Goal: Information Seeking & Learning: Learn about a topic

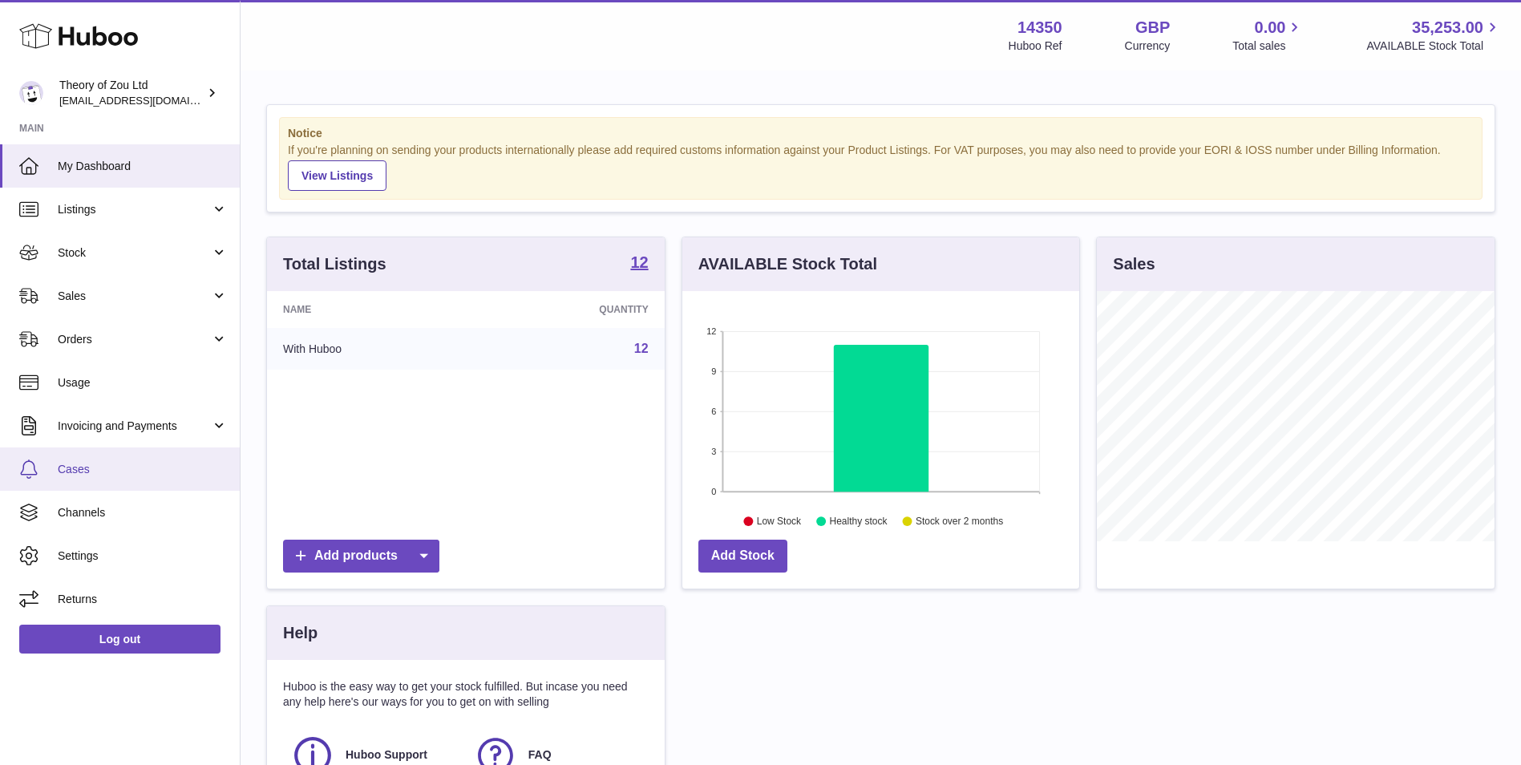
scroll to position [250, 397]
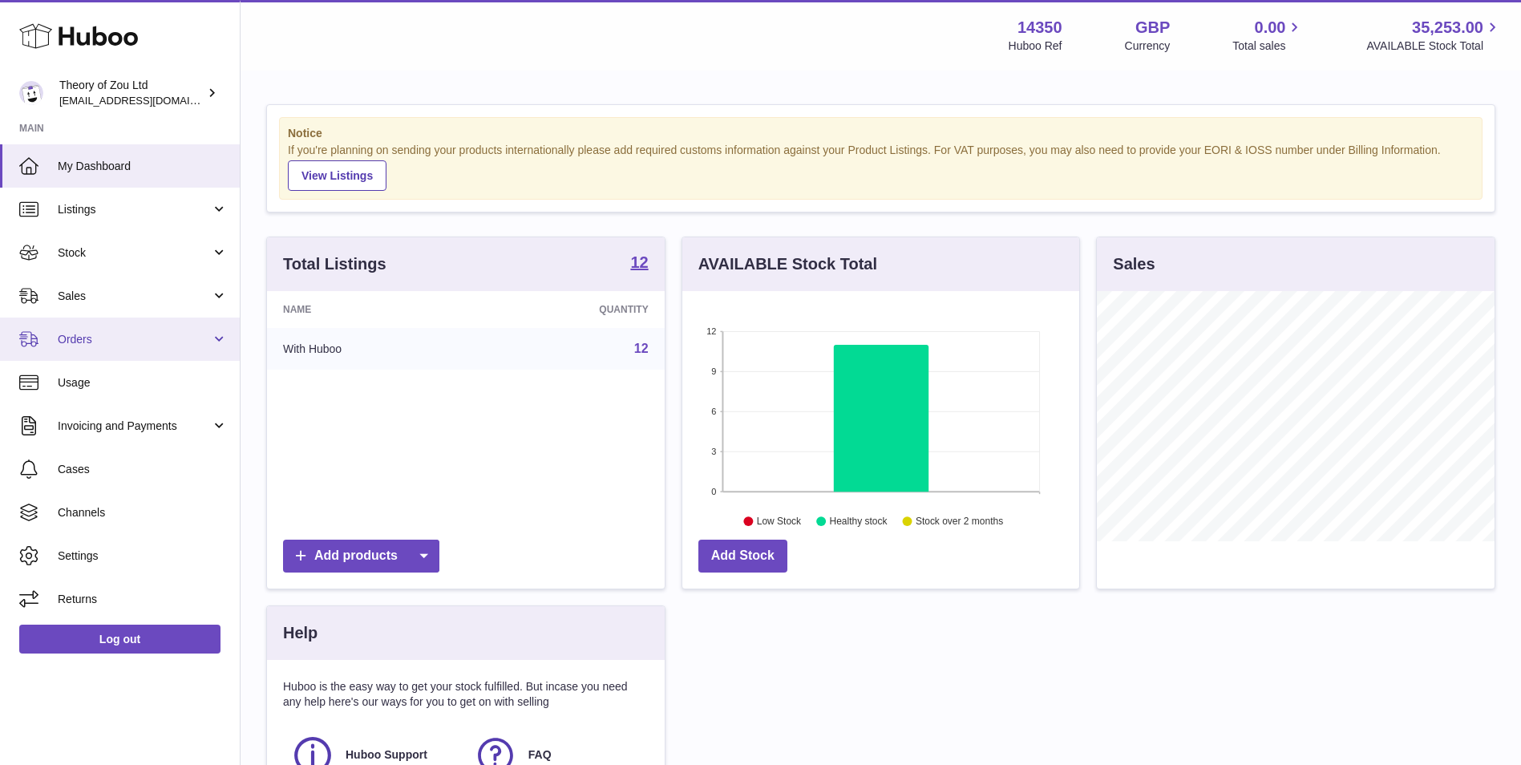
click at [117, 333] on span "Orders" at bounding box center [134, 339] width 153 height 15
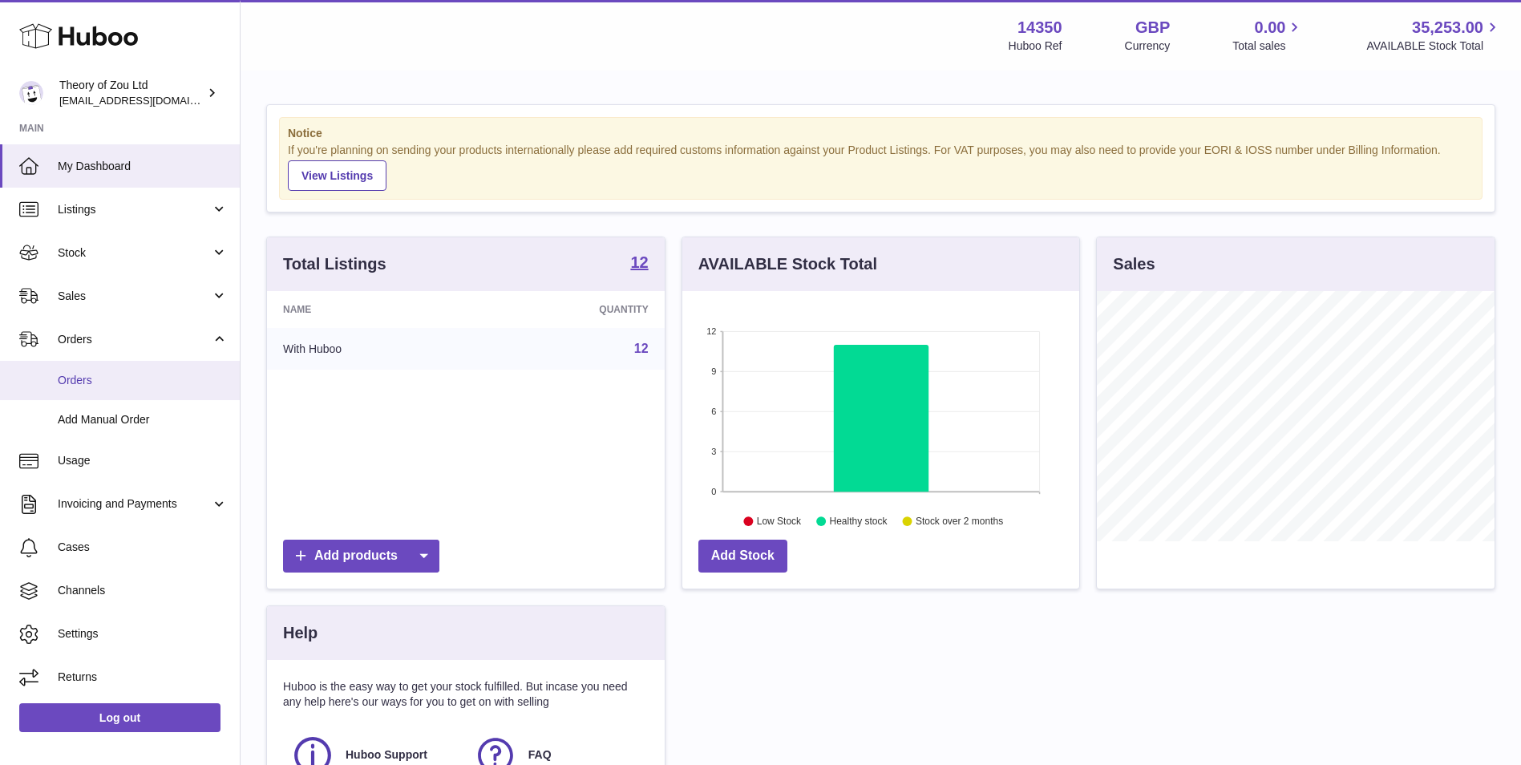
click at [147, 376] on span "Orders" at bounding box center [143, 380] width 170 height 15
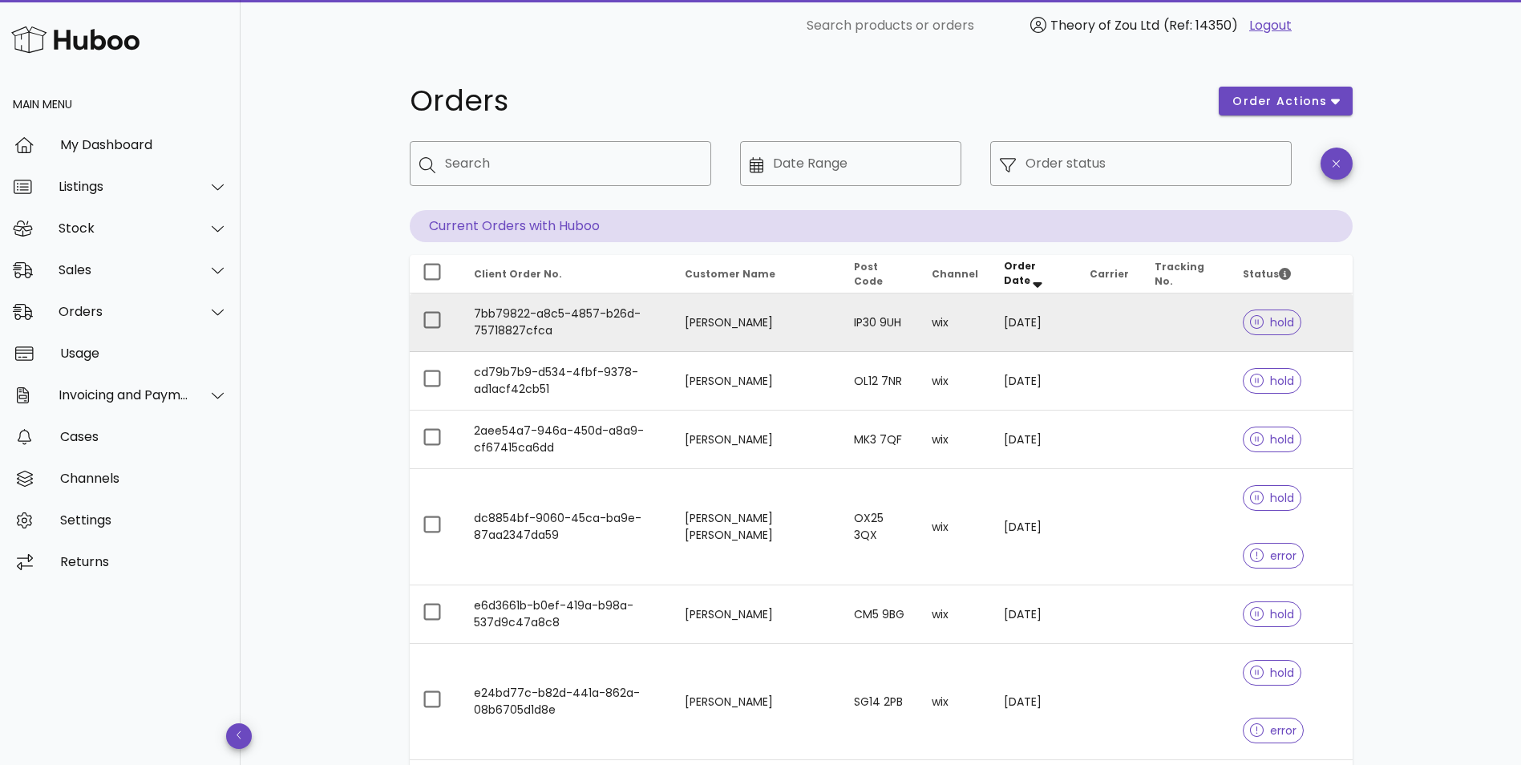
click at [790, 345] on td "Craig Smart" at bounding box center [756, 322] width 168 height 59
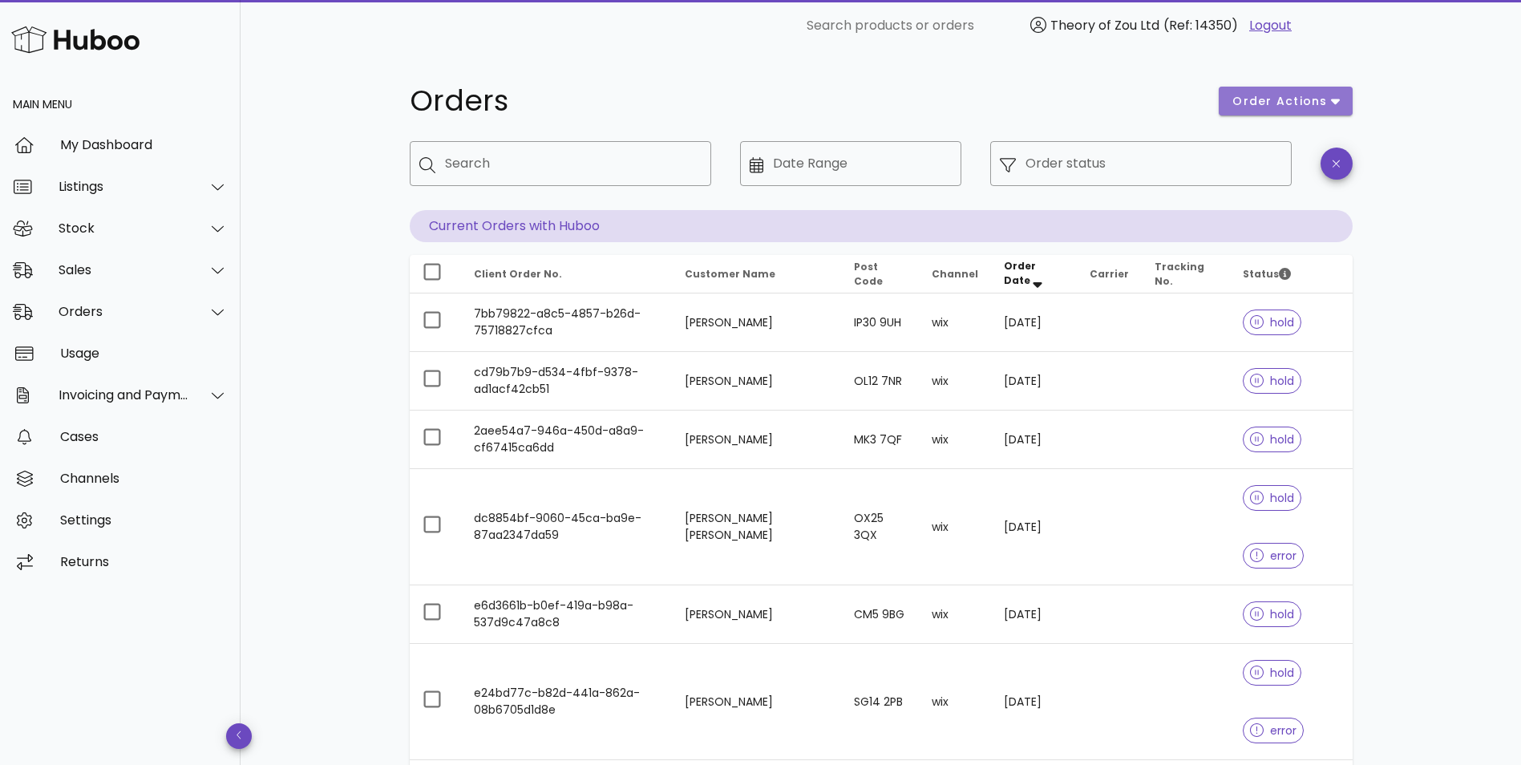
click at [1312, 99] on span "order actions" at bounding box center [1279, 101] width 96 height 17
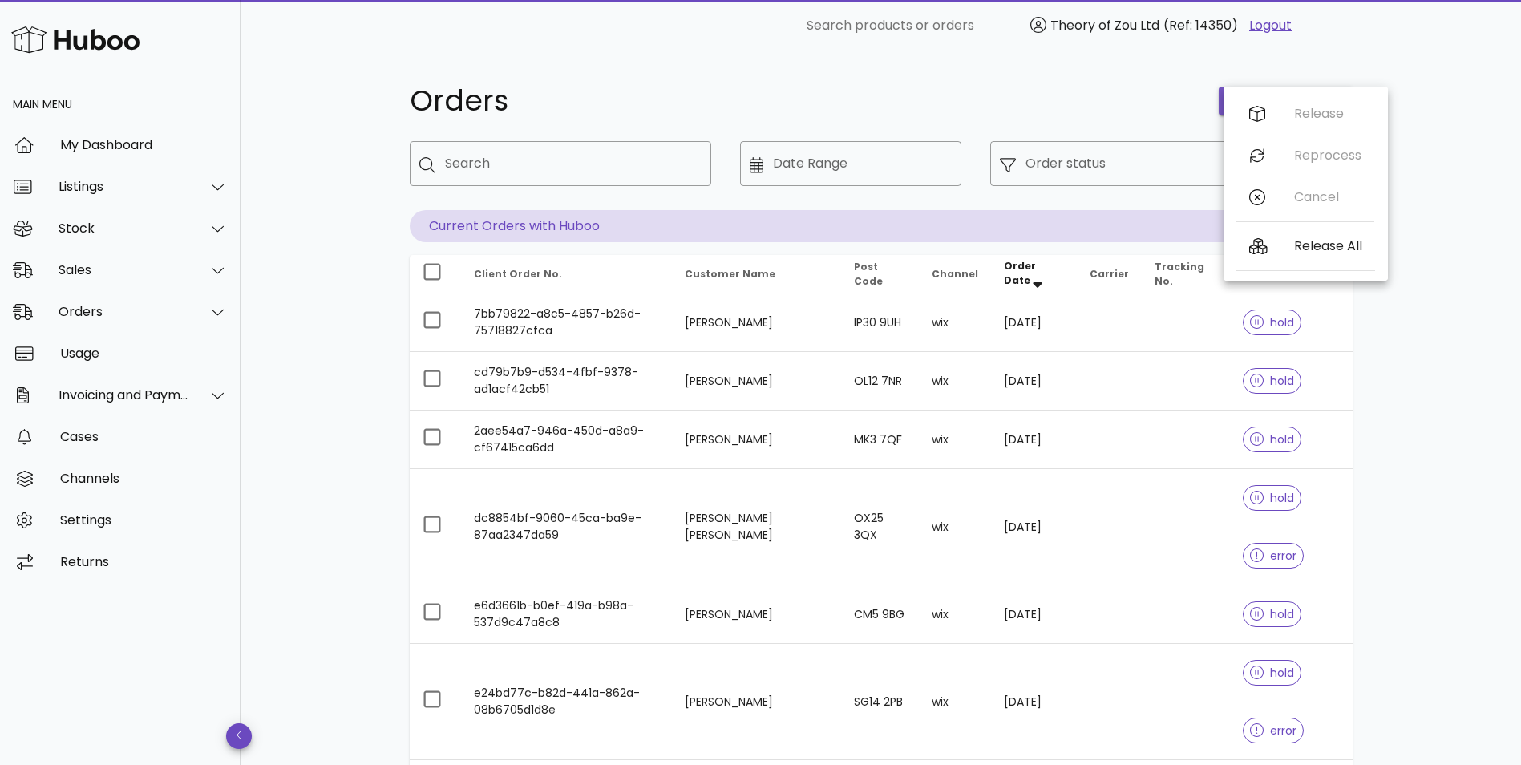
click at [1312, 99] on div "Release Reprocess Cancel" at bounding box center [1305, 159] width 138 height 132
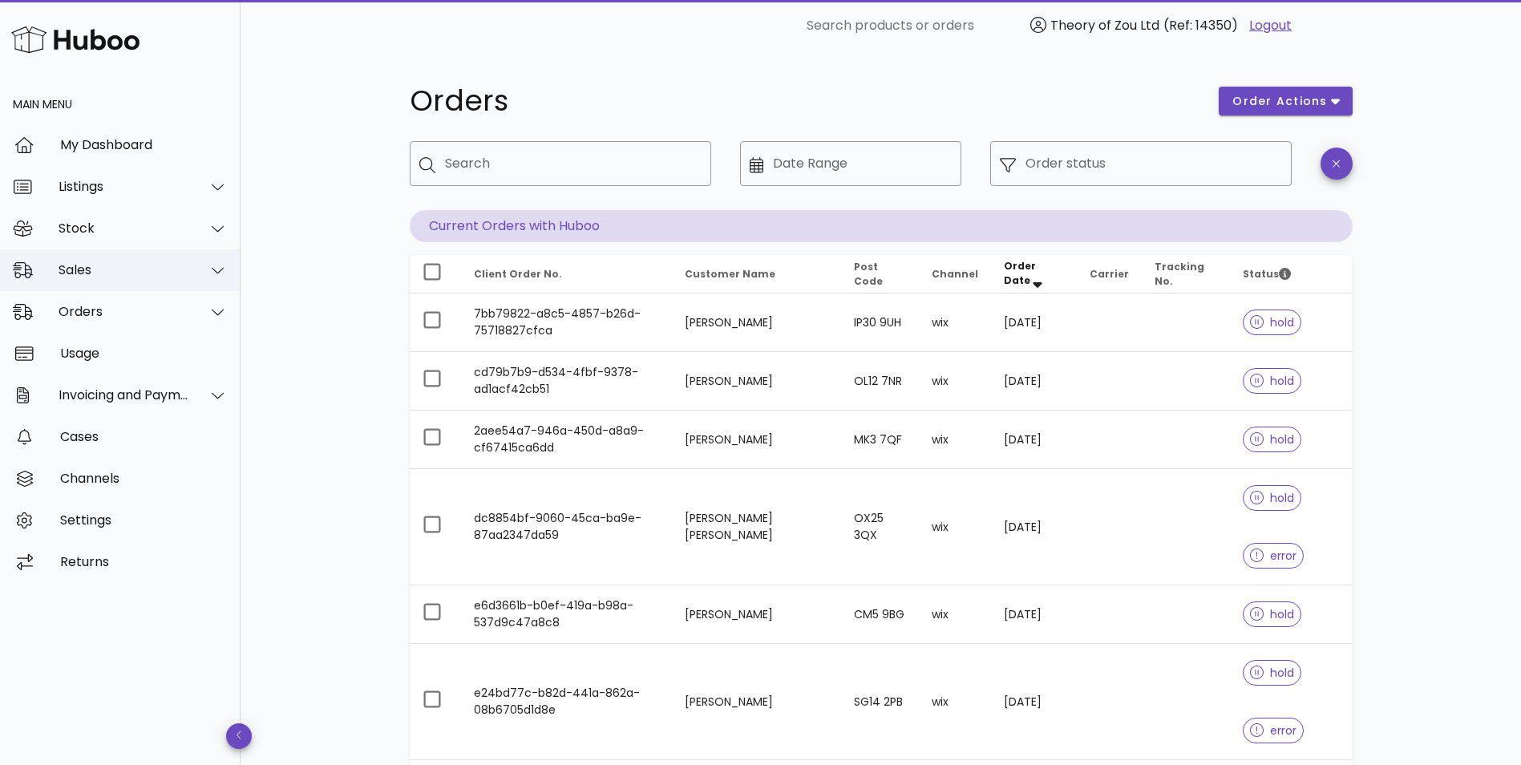
click at [144, 277] on div "Sales" at bounding box center [124, 269] width 131 height 15
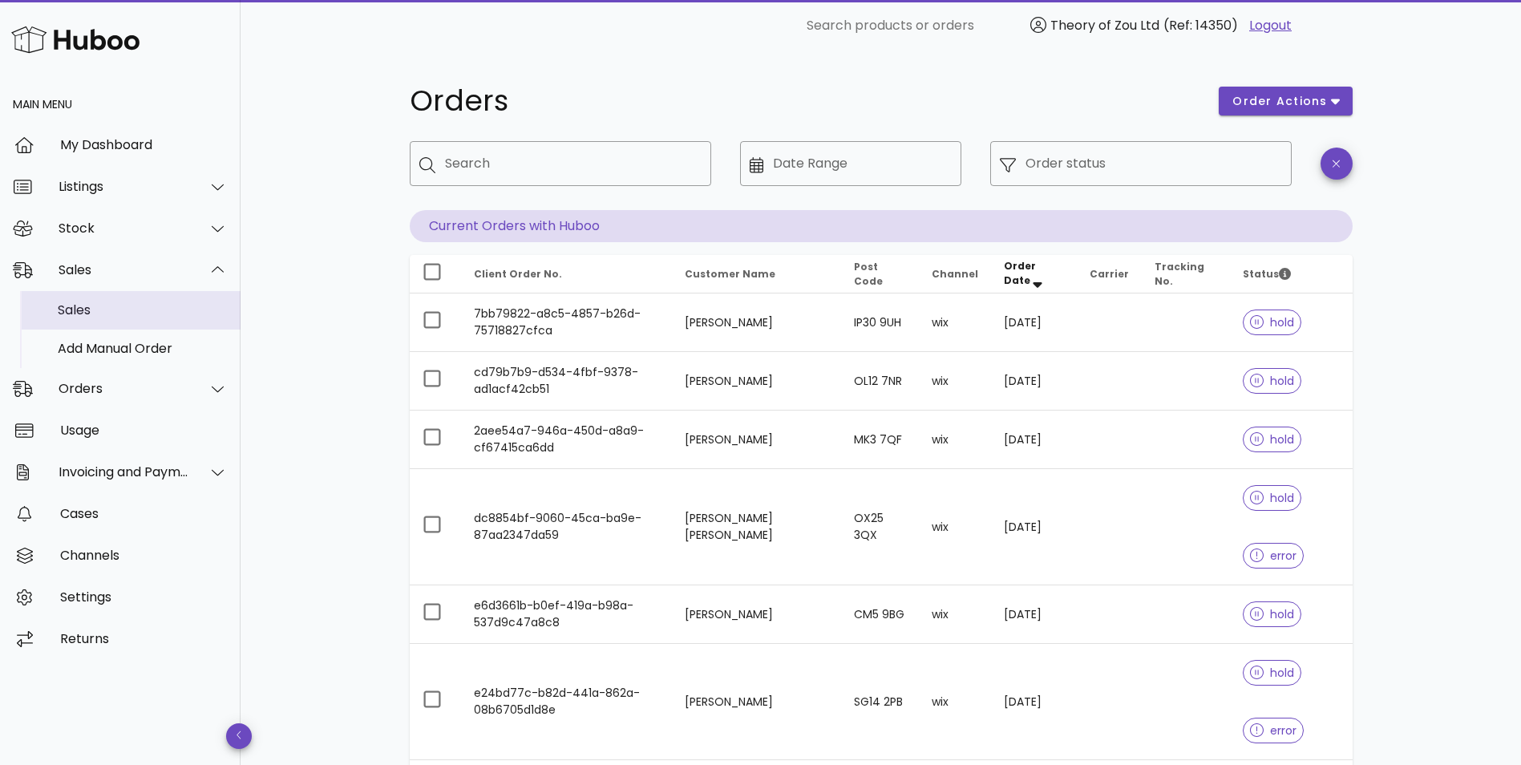
click at [147, 318] on div "Sales" at bounding box center [143, 310] width 170 height 34
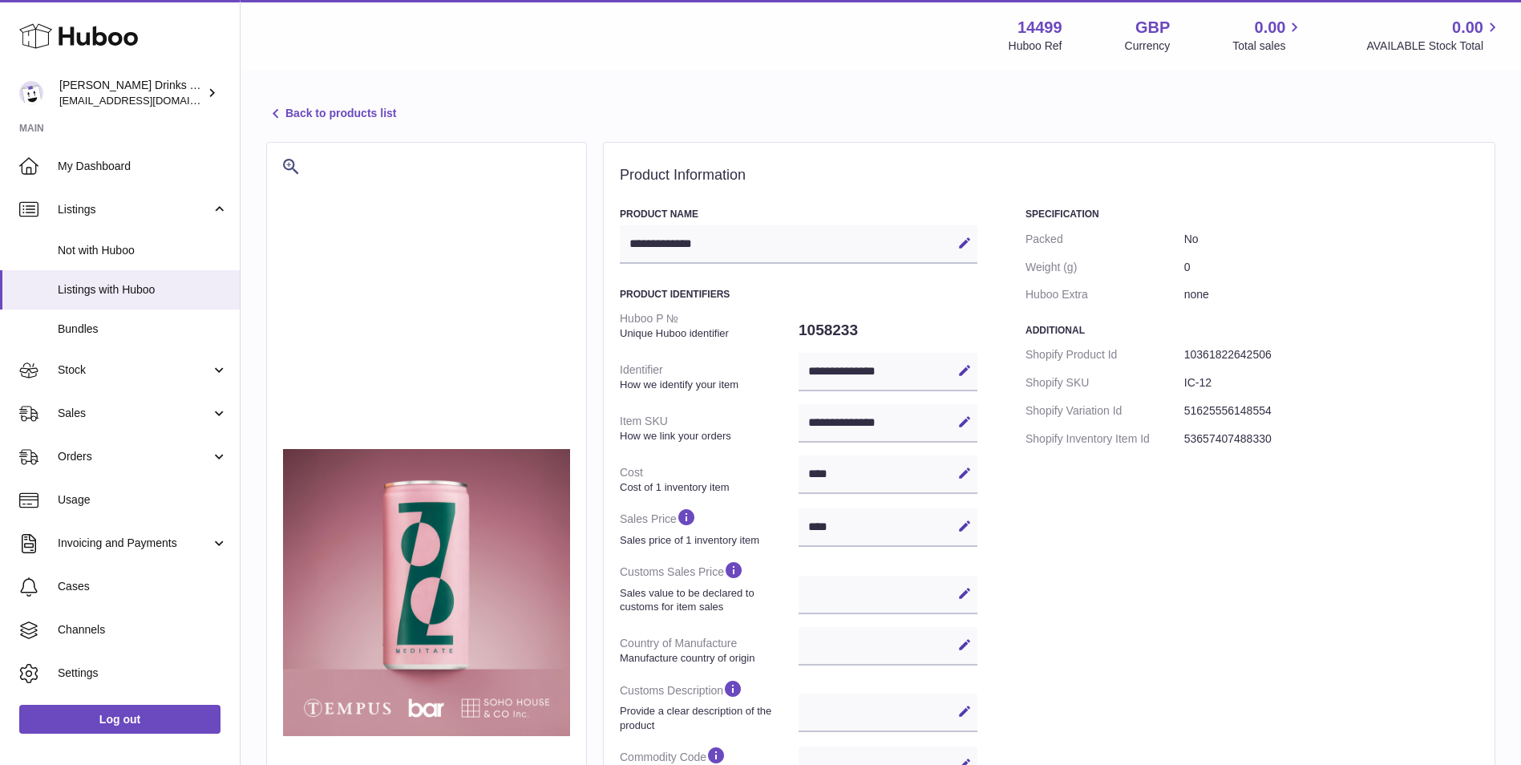
select select
select select "****"
drag, startPoint x: 760, startPoint y: 247, endPoint x: 624, endPoint y: 245, distance: 136.3
click at [624, 245] on div "**********" at bounding box center [799, 244] width 358 height 38
click at [756, 242] on div "**********" at bounding box center [799, 244] width 358 height 38
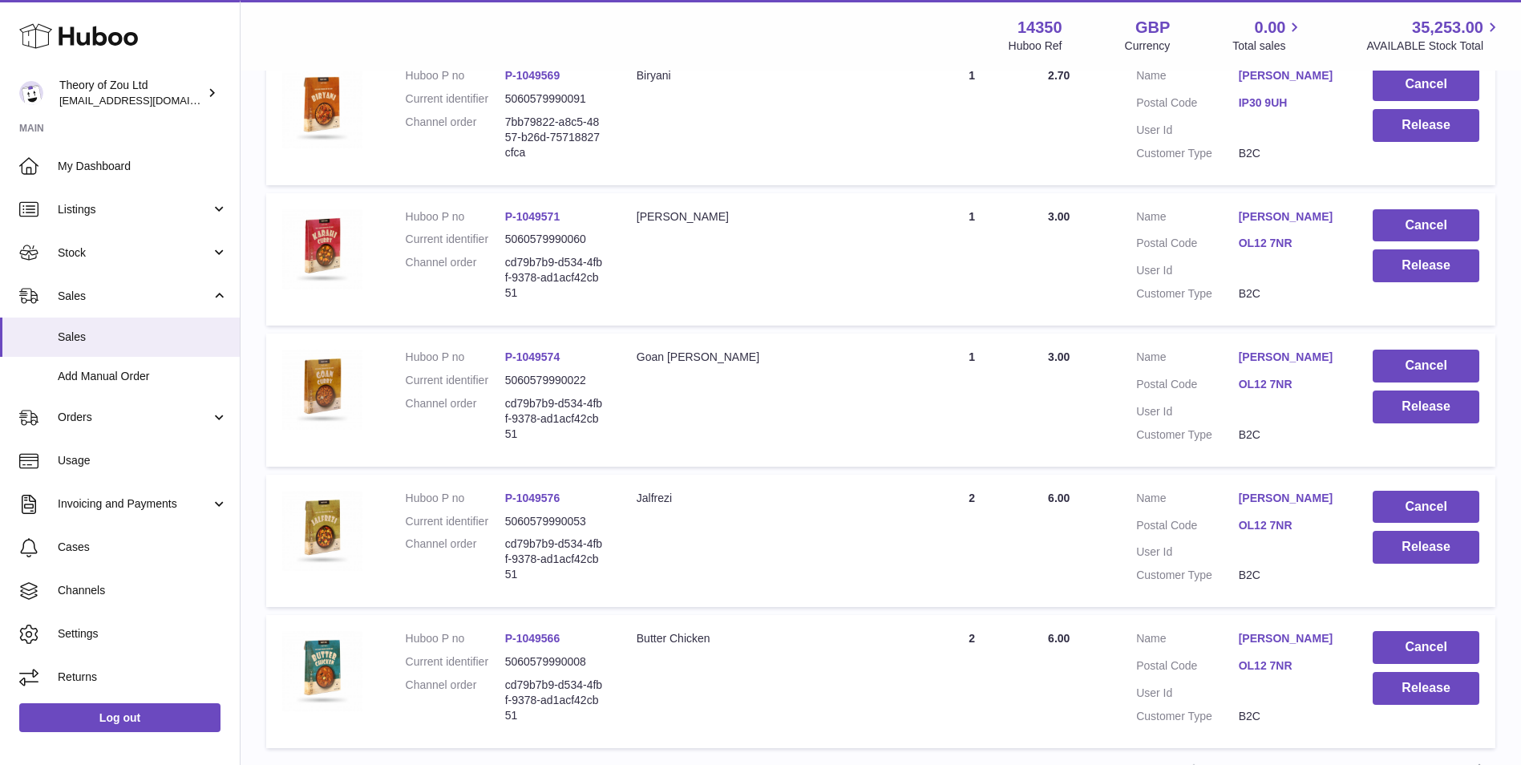
scroll to position [1213, 0]
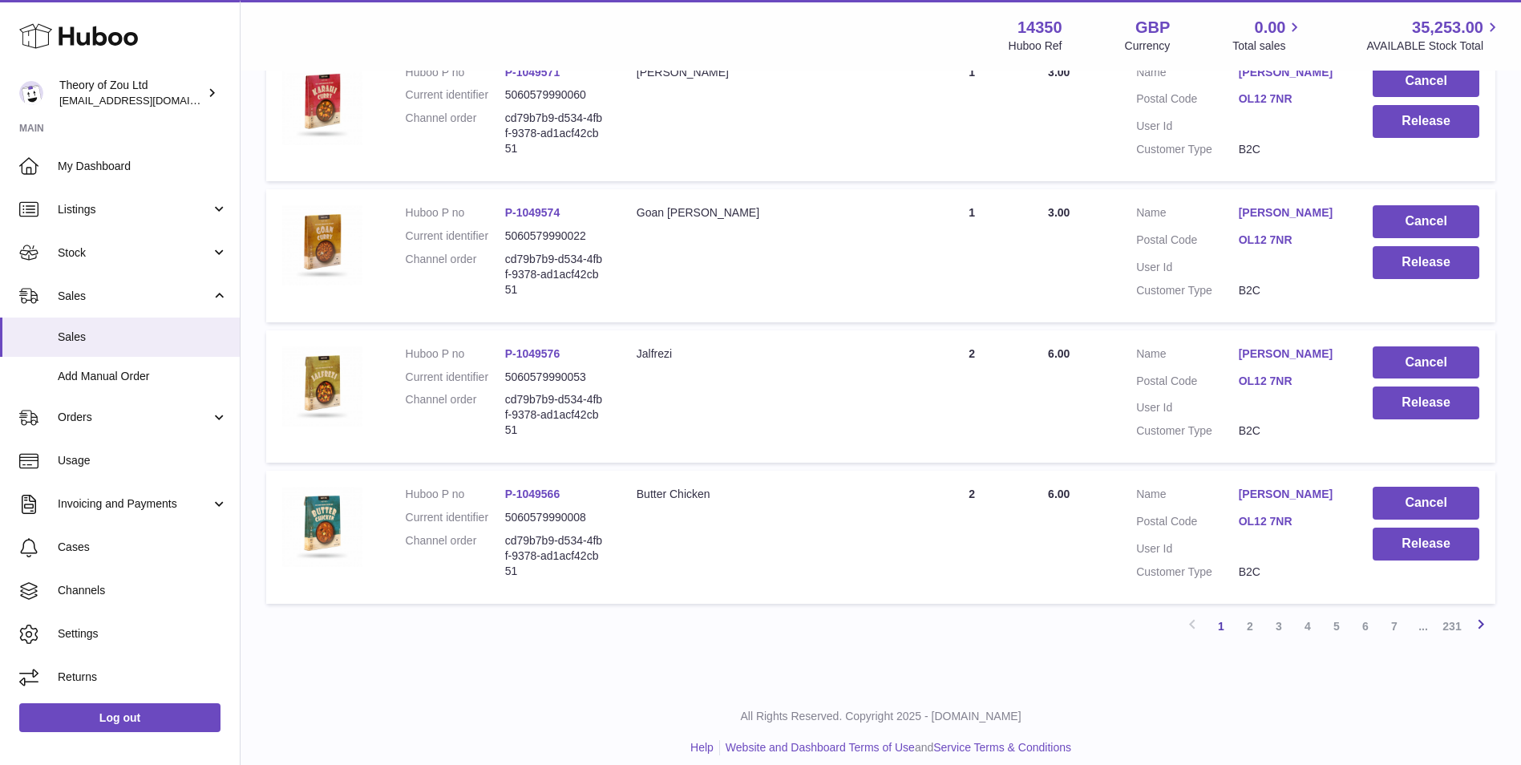
click at [1477, 614] on icon at bounding box center [1480, 624] width 19 height 20
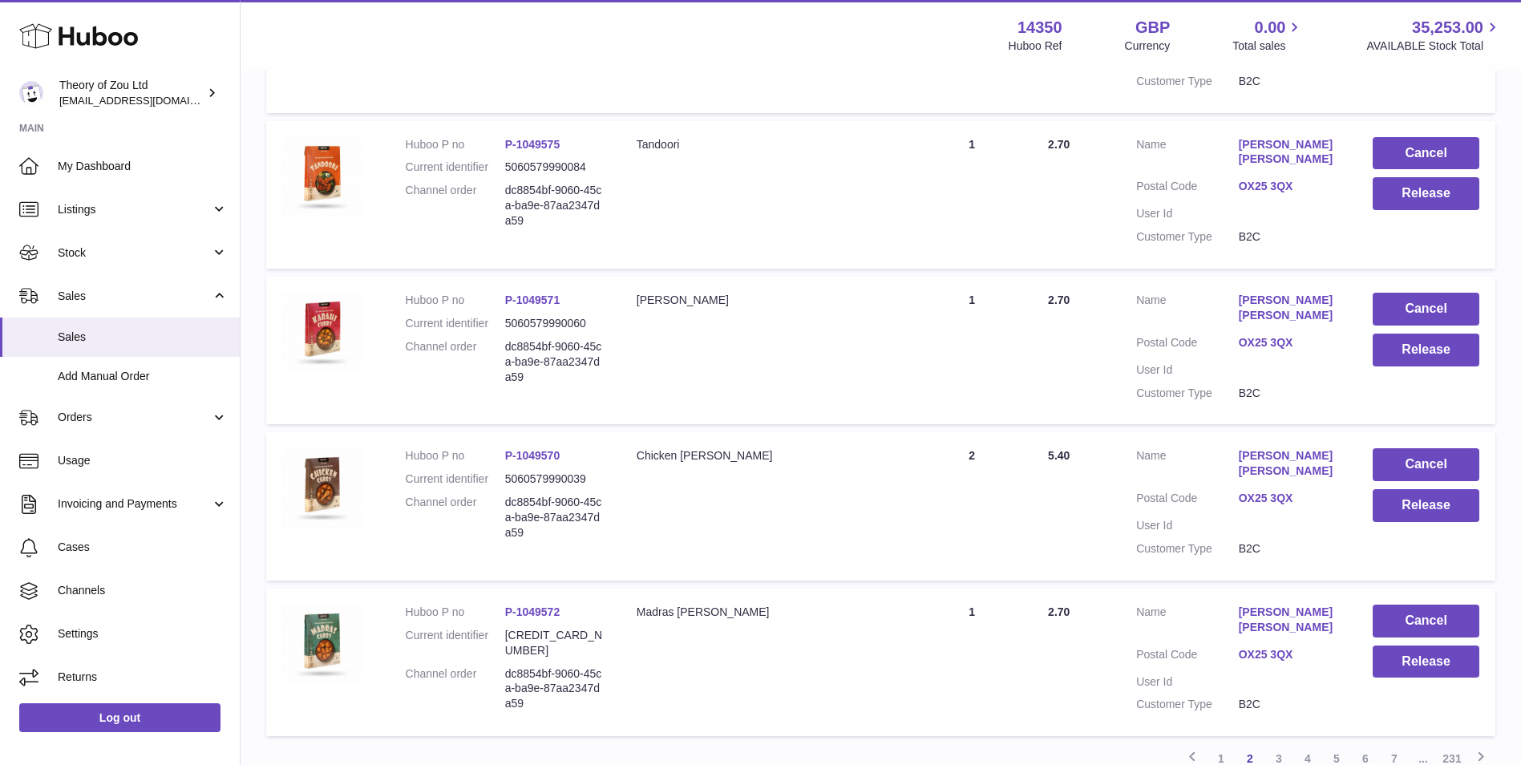
scroll to position [1213, 0]
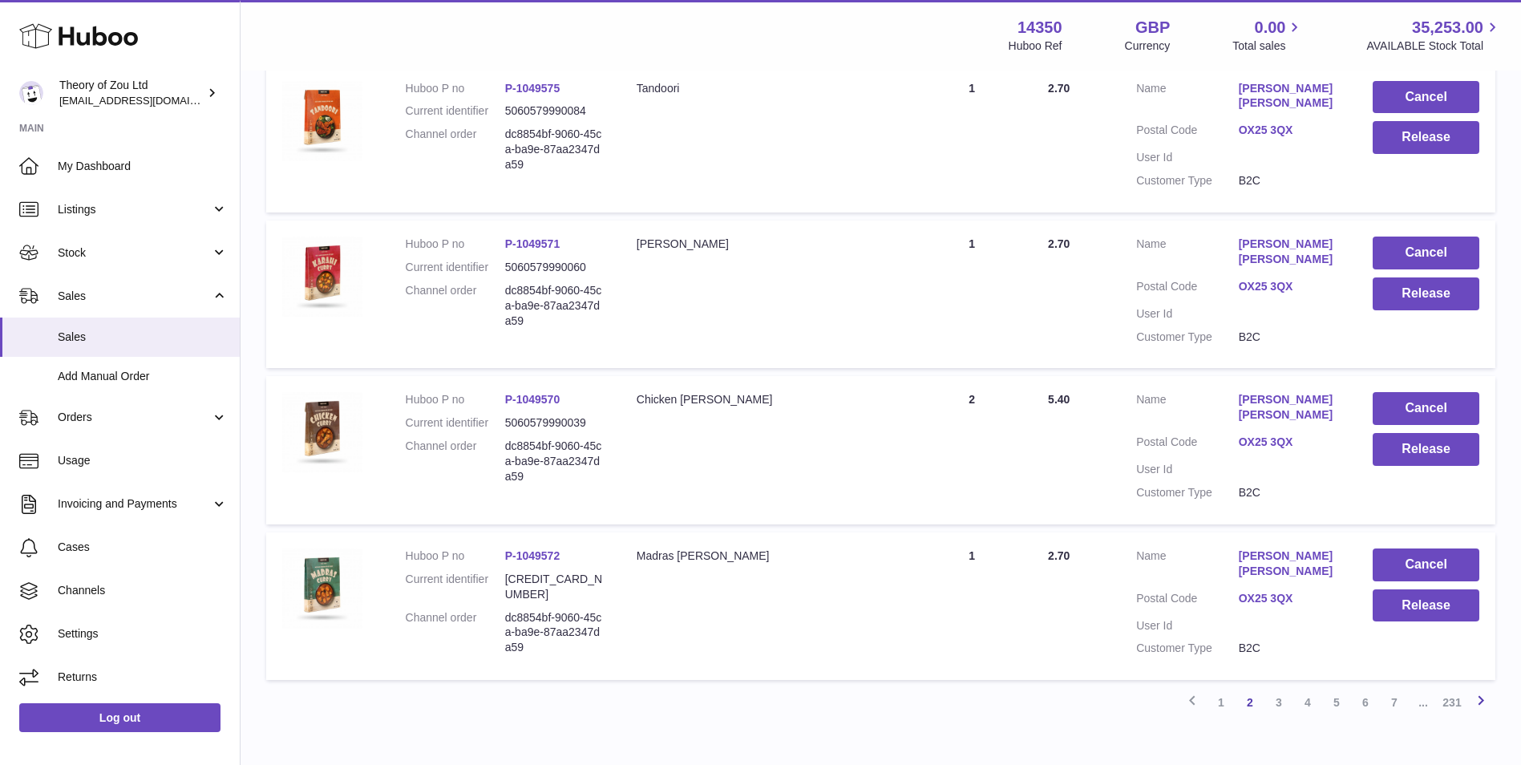
click at [1480, 690] on icon at bounding box center [1480, 700] width 19 height 20
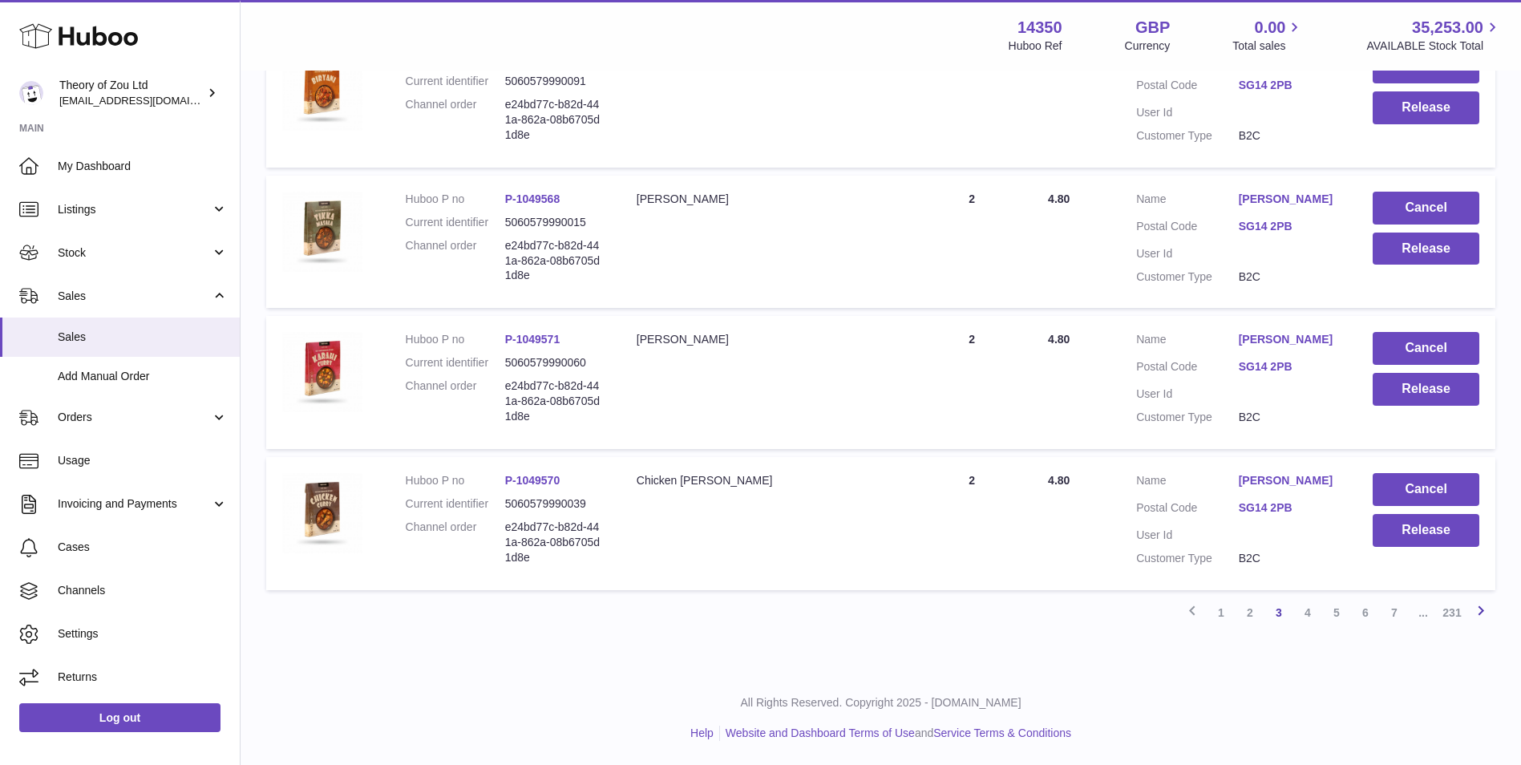
click at [1476, 615] on icon at bounding box center [1480, 610] width 19 height 20
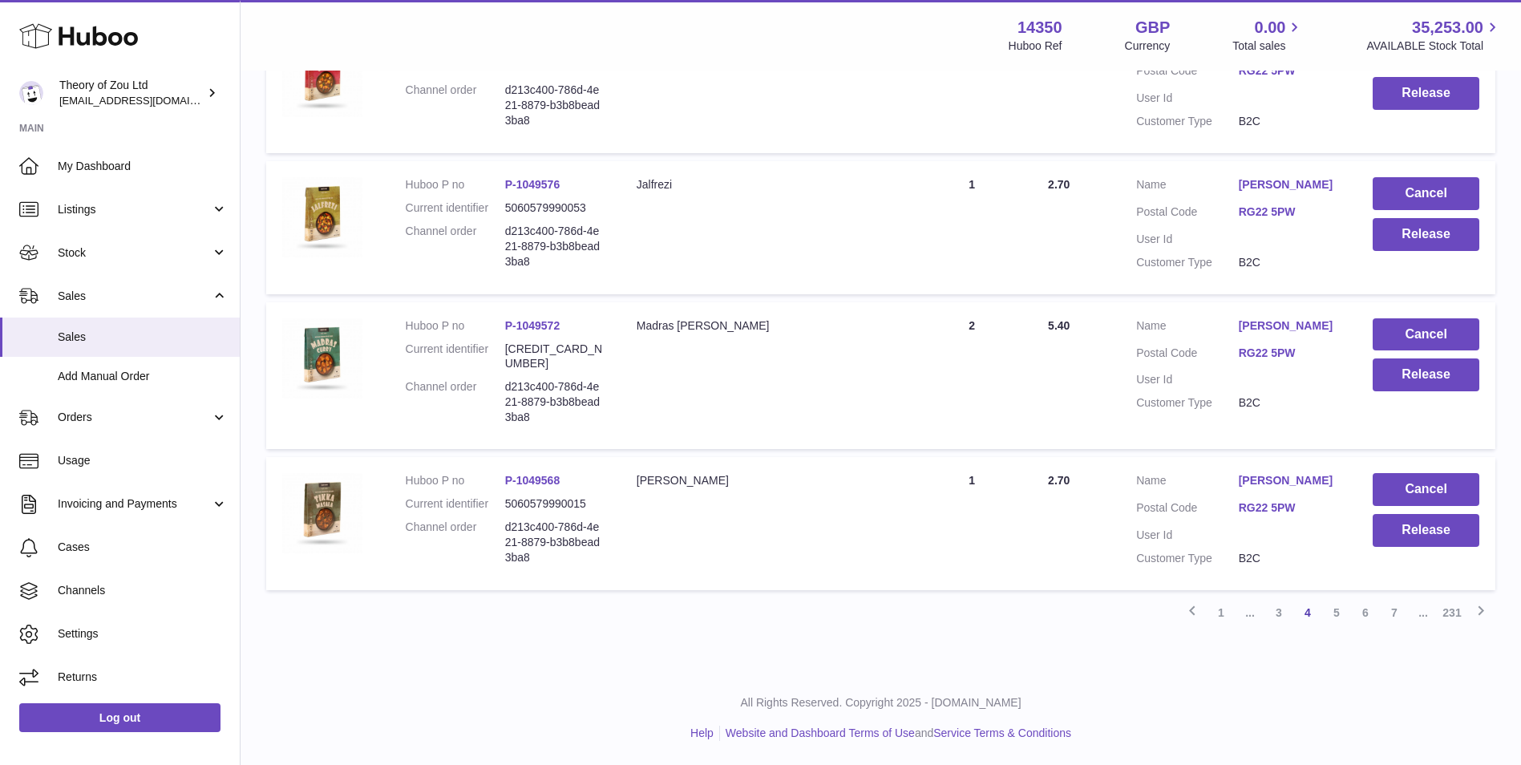
scroll to position [1273, 0]
click at [1473, 609] on icon at bounding box center [1480, 610] width 19 height 20
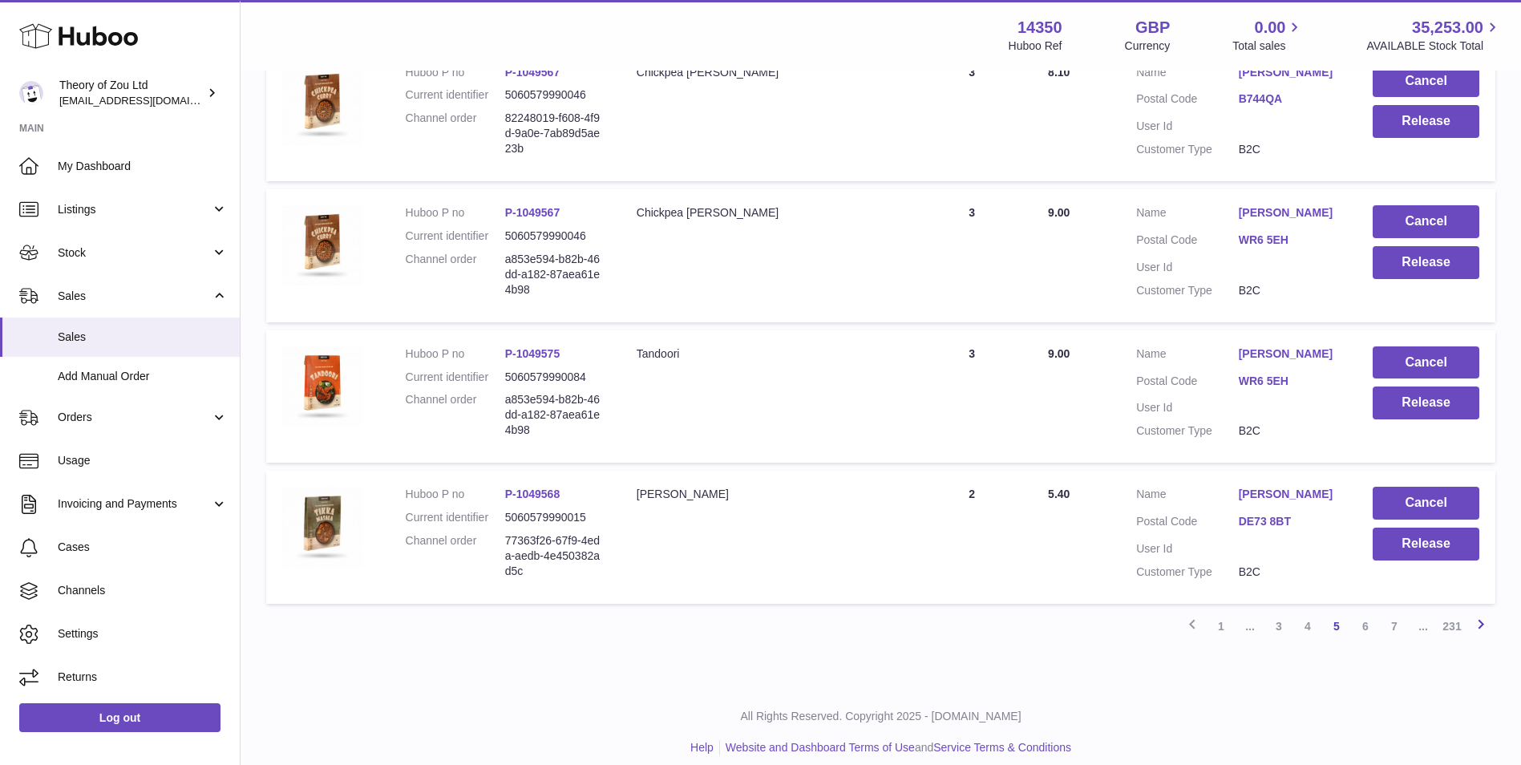
click at [1483, 614] on icon at bounding box center [1480, 624] width 19 height 20
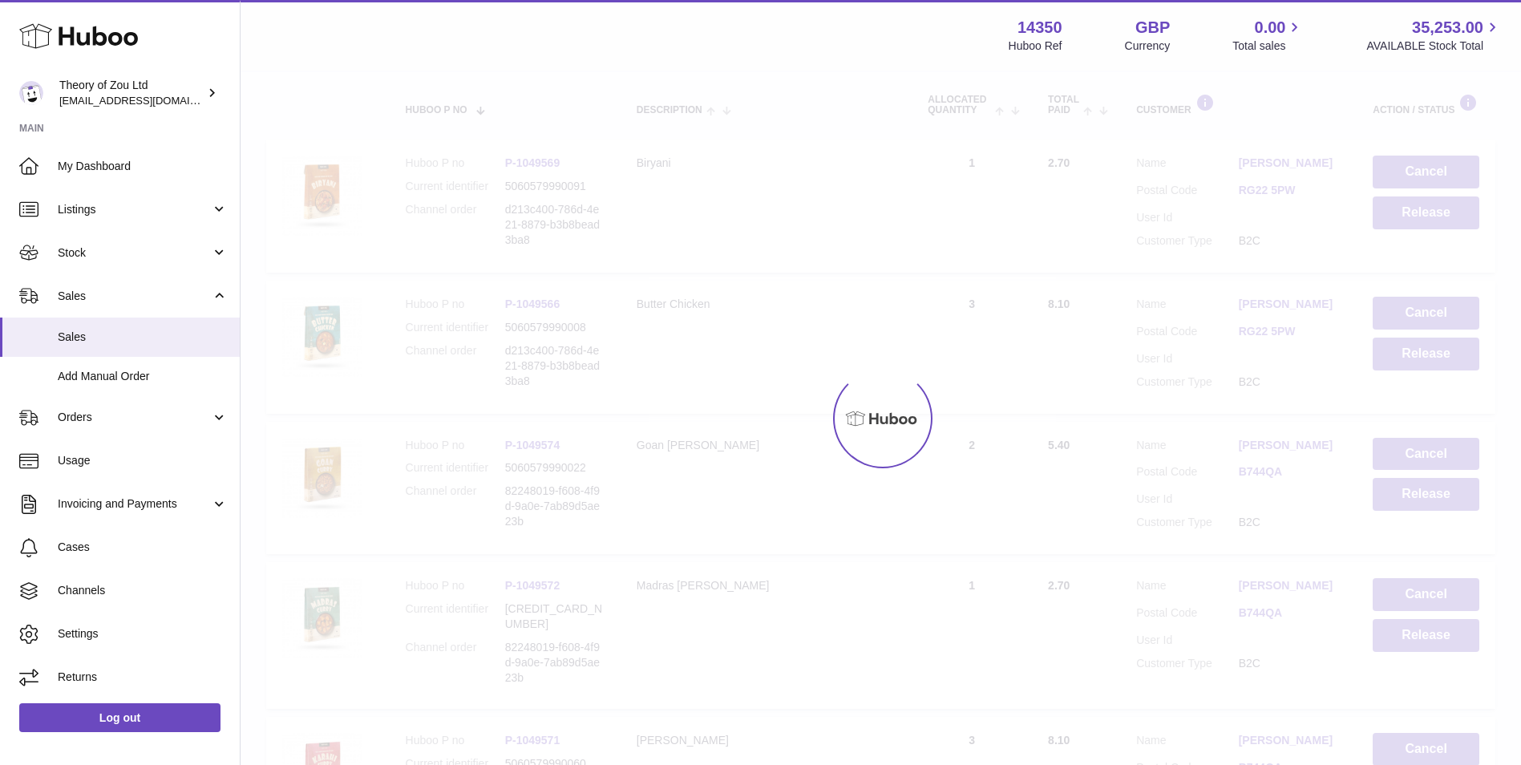
scroll to position [72, 0]
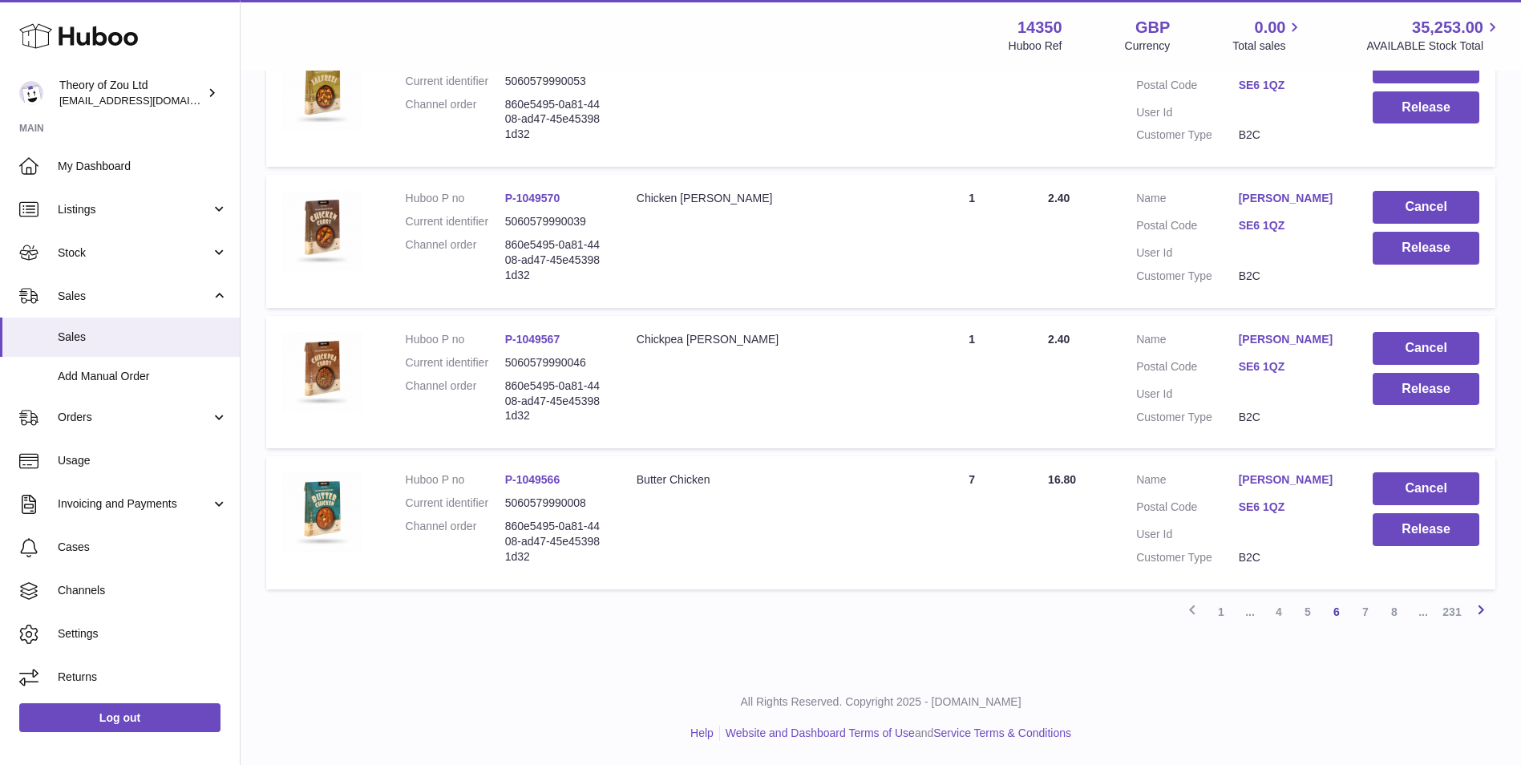
click at [1476, 614] on icon at bounding box center [1480, 610] width 19 height 20
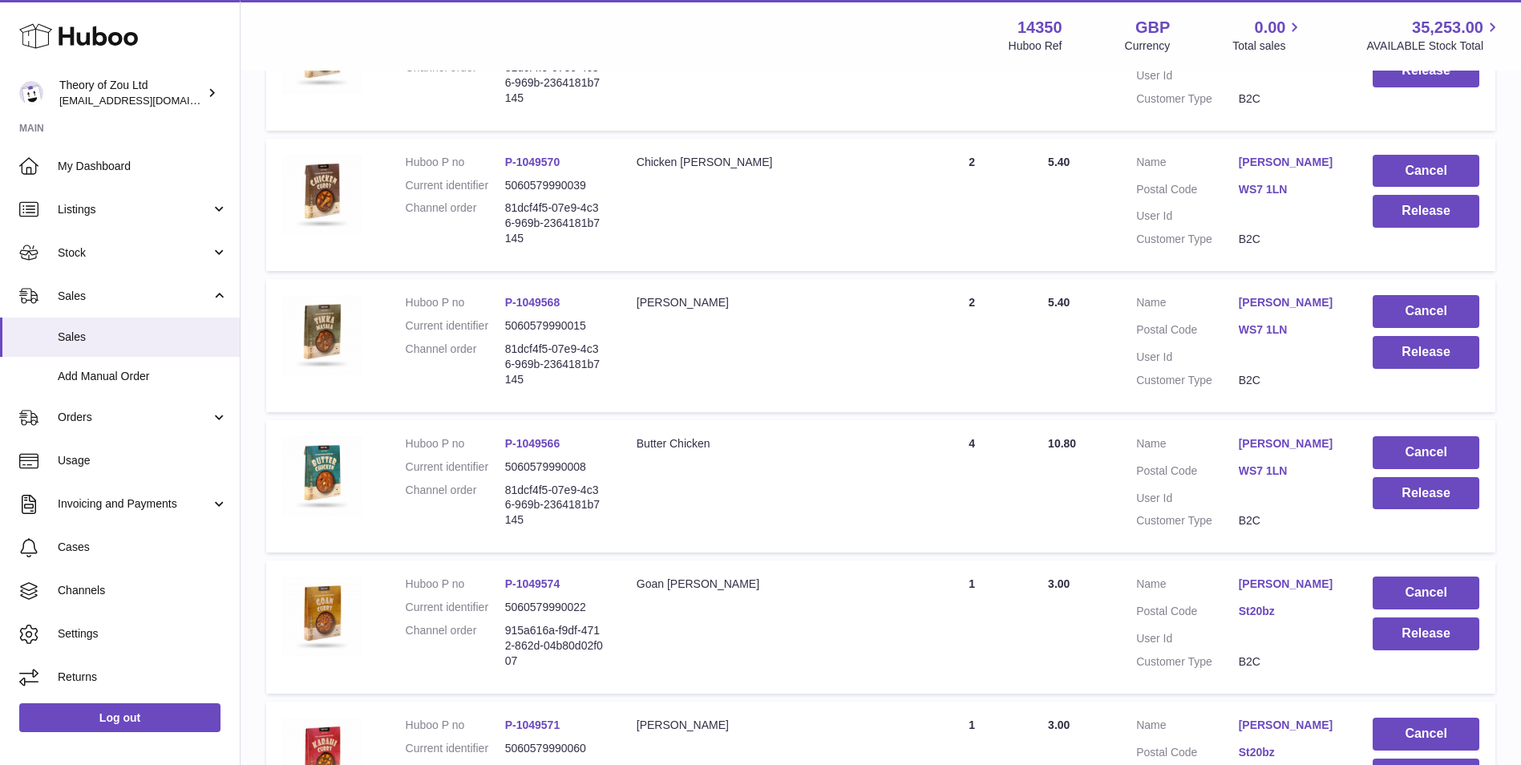
scroll to position [1141, 0]
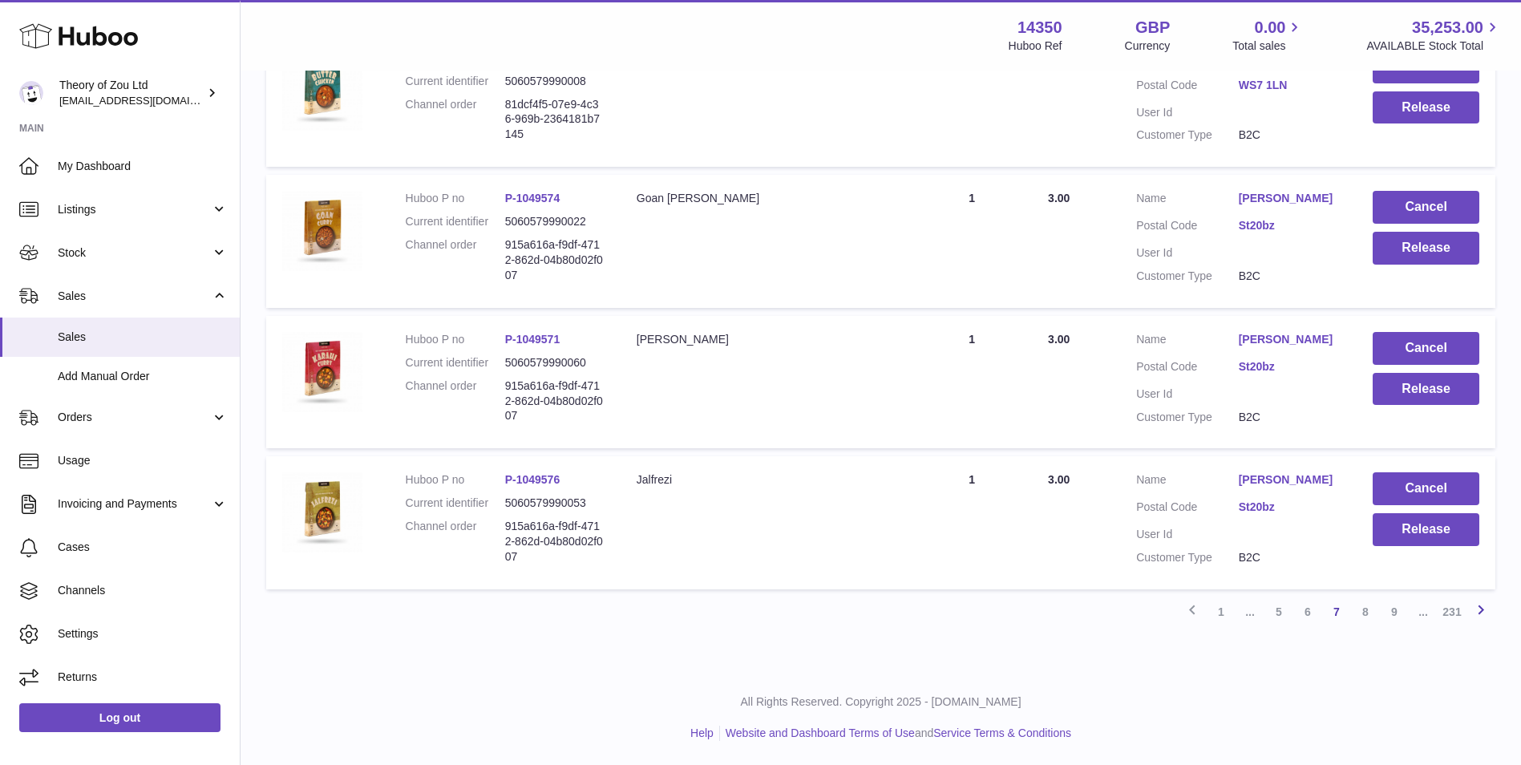
click at [1478, 612] on icon at bounding box center [1480, 610] width 19 height 20
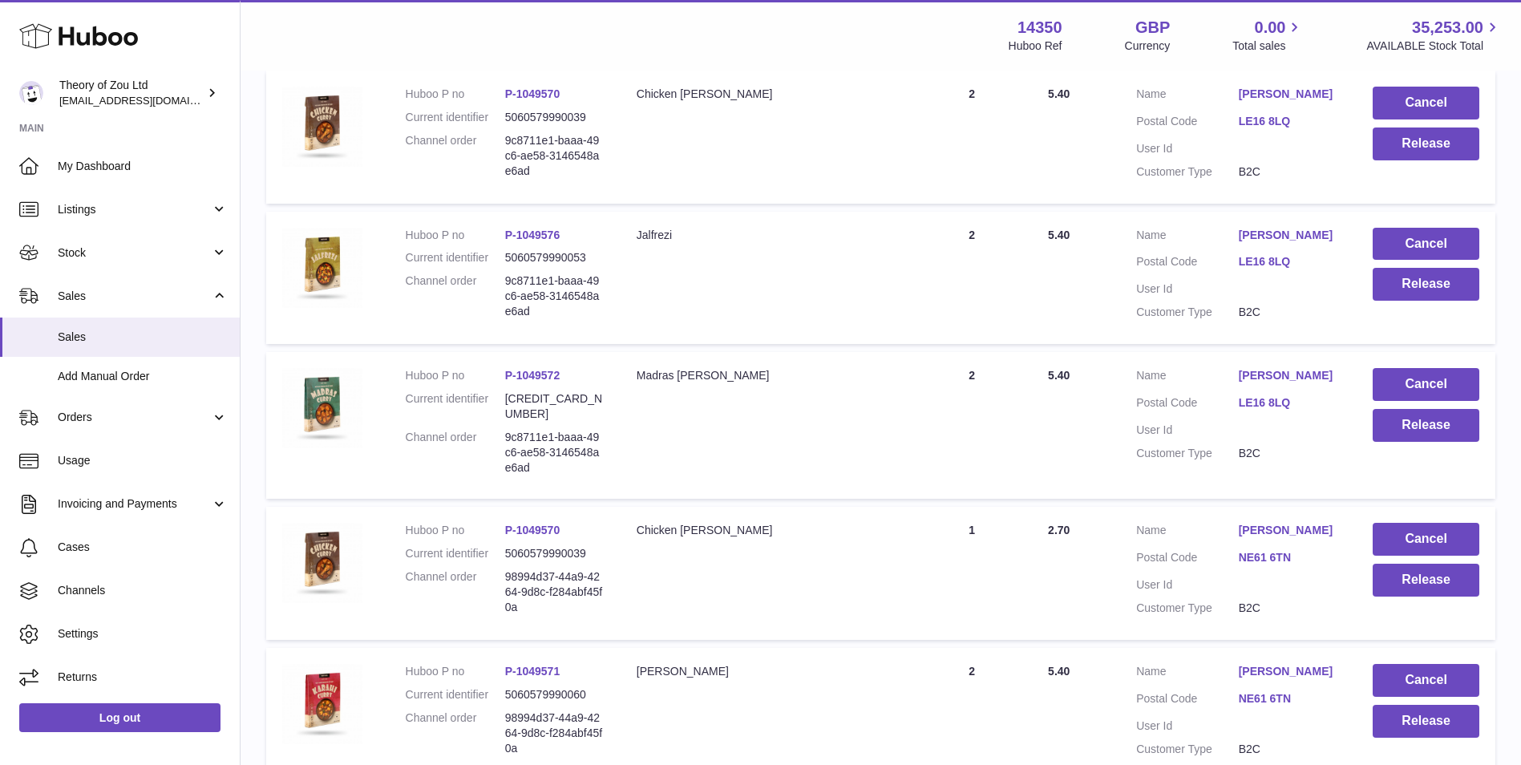
scroll to position [1141, 0]
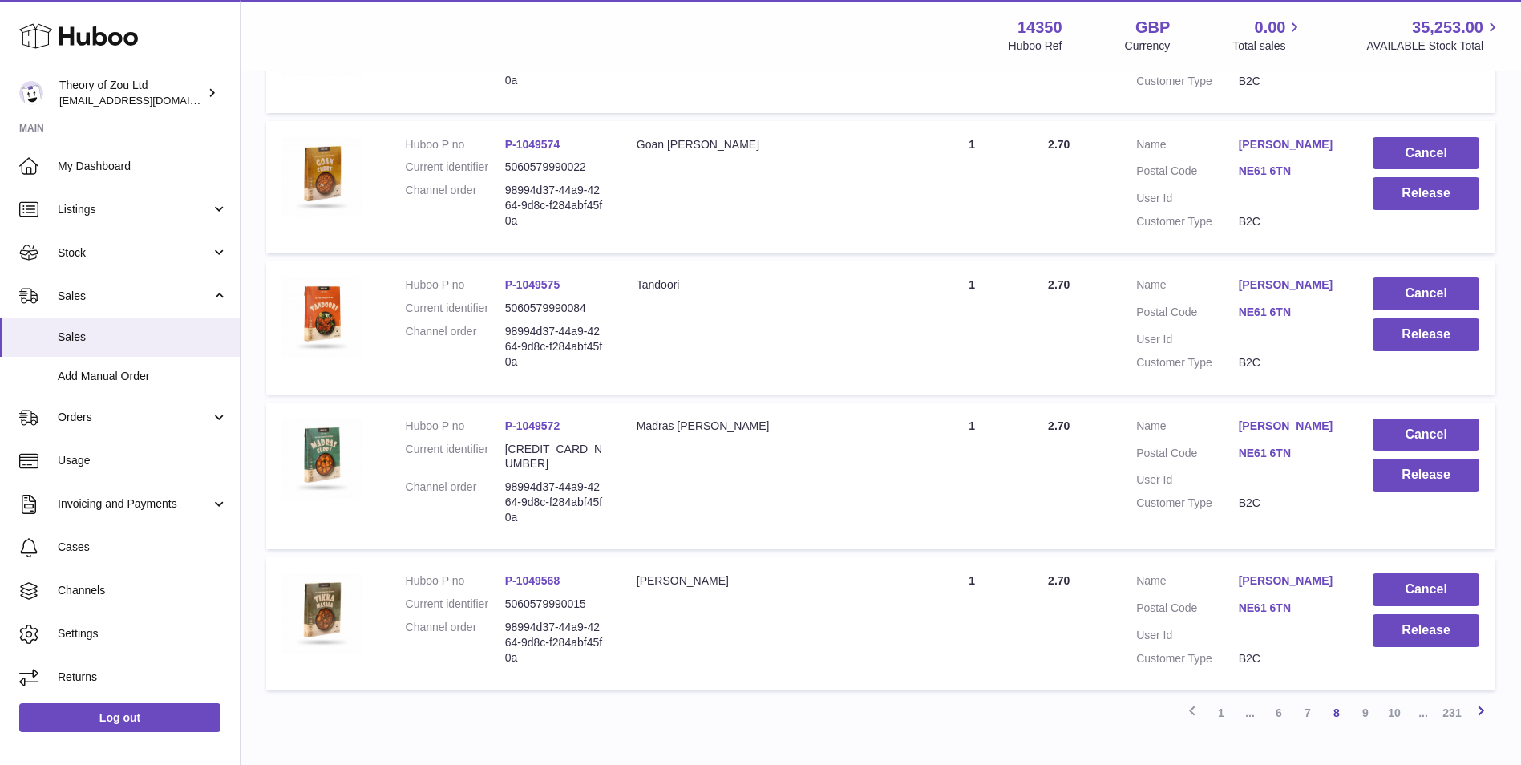
click at [1475, 701] on icon at bounding box center [1480, 711] width 19 height 20
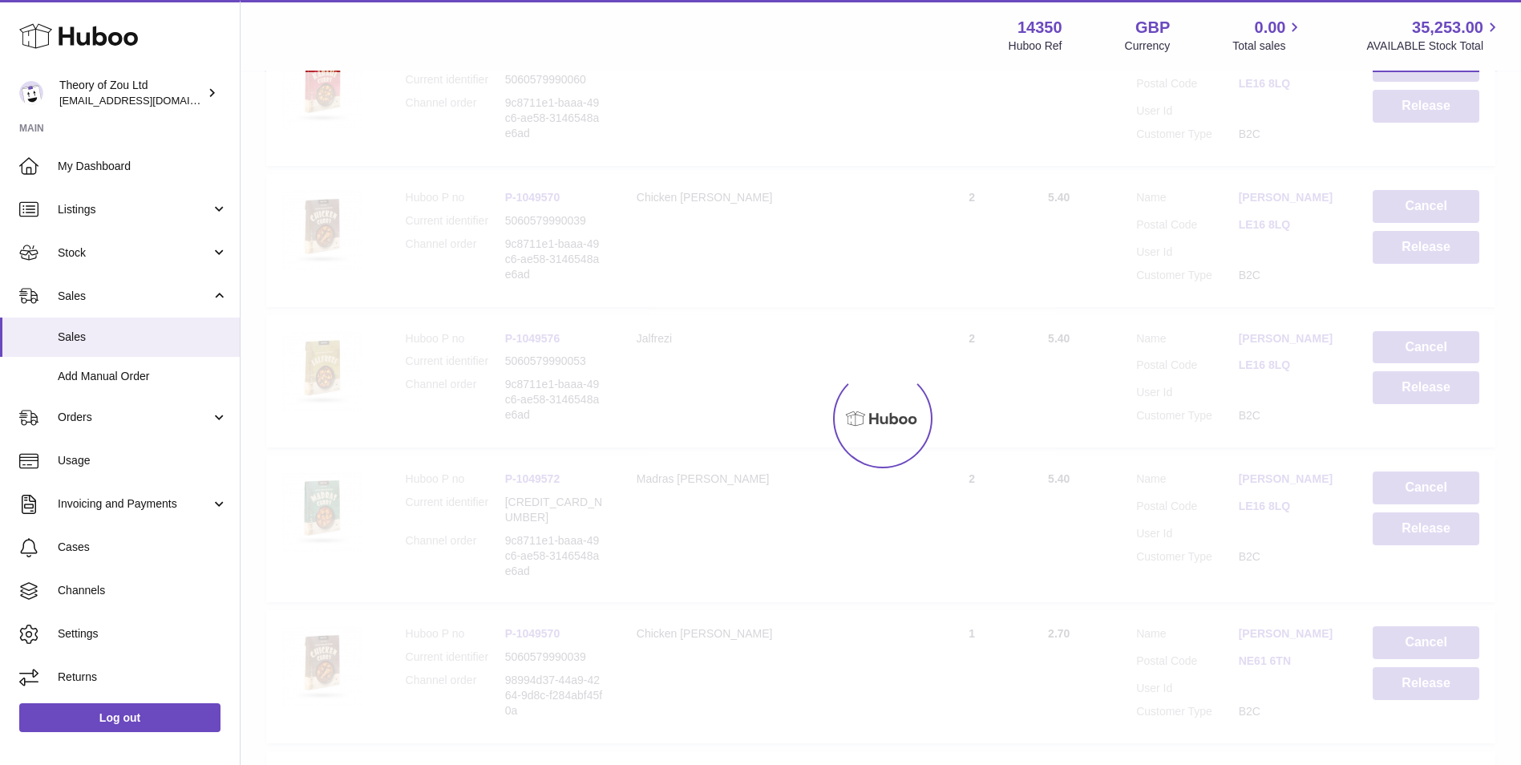
scroll to position [72, 0]
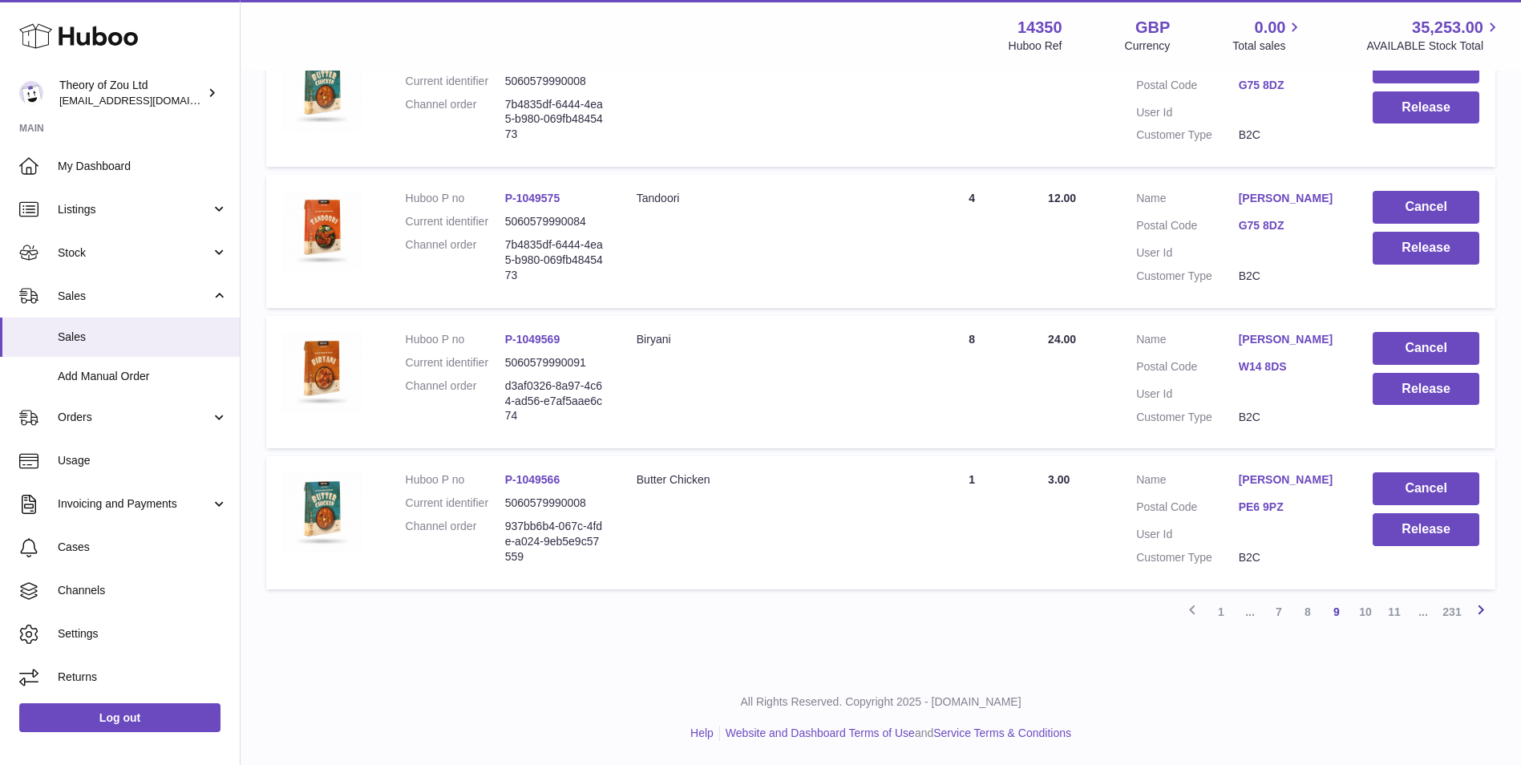
click at [1489, 618] on icon at bounding box center [1480, 610] width 19 height 20
click at [1479, 608] on icon at bounding box center [1480, 610] width 19 height 20
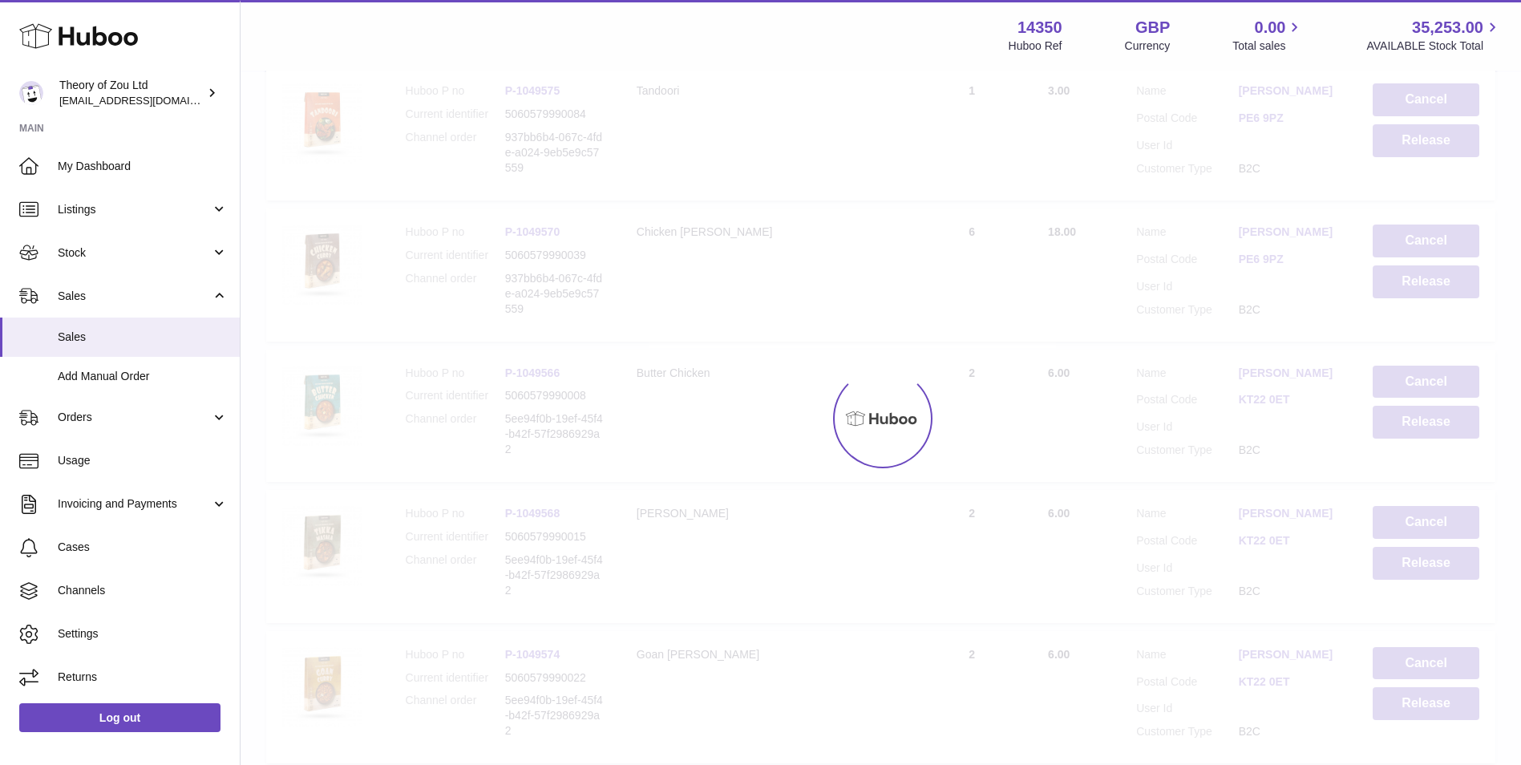
scroll to position [72, 0]
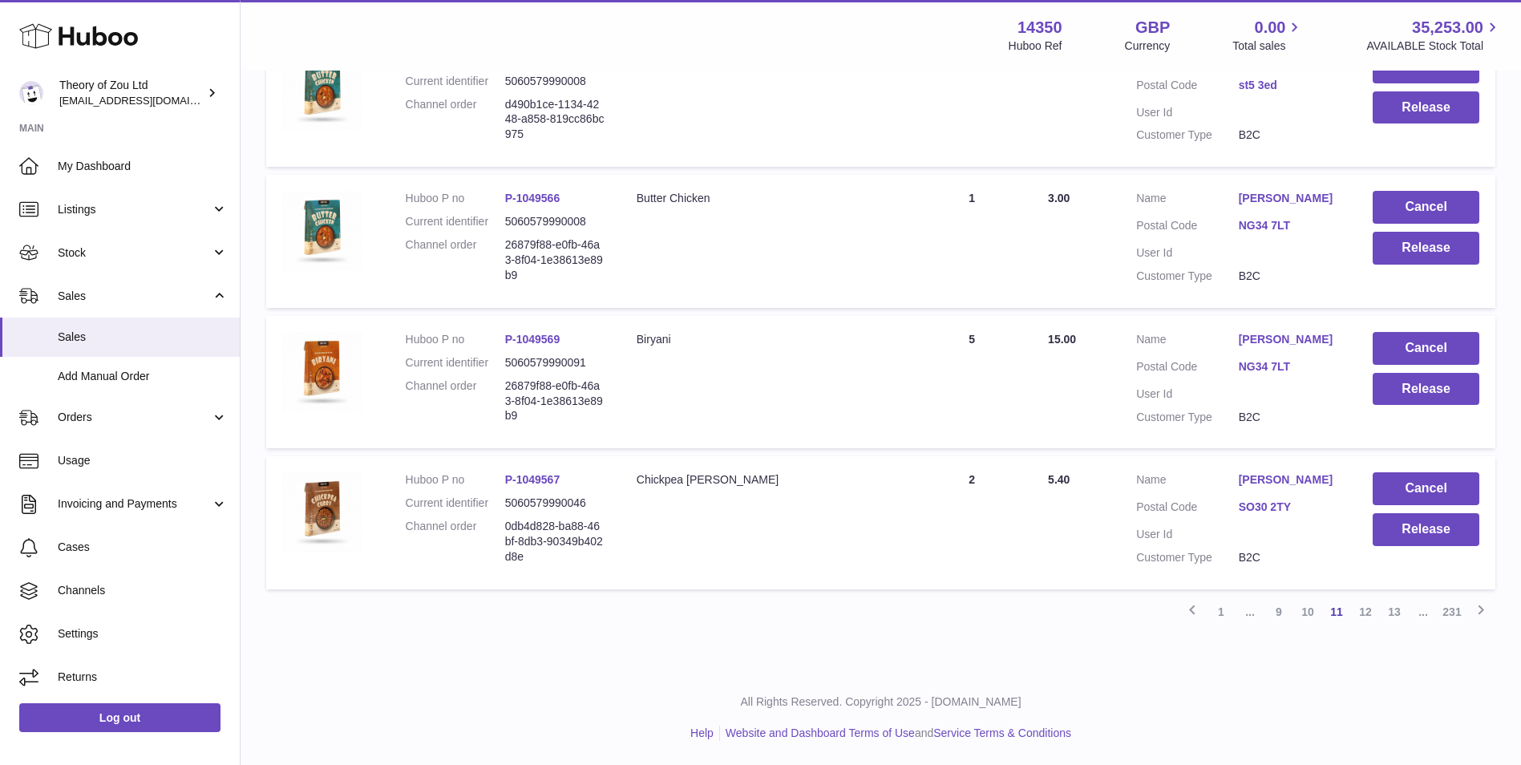
click at [1479, 604] on icon at bounding box center [1480, 610] width 19 height 20
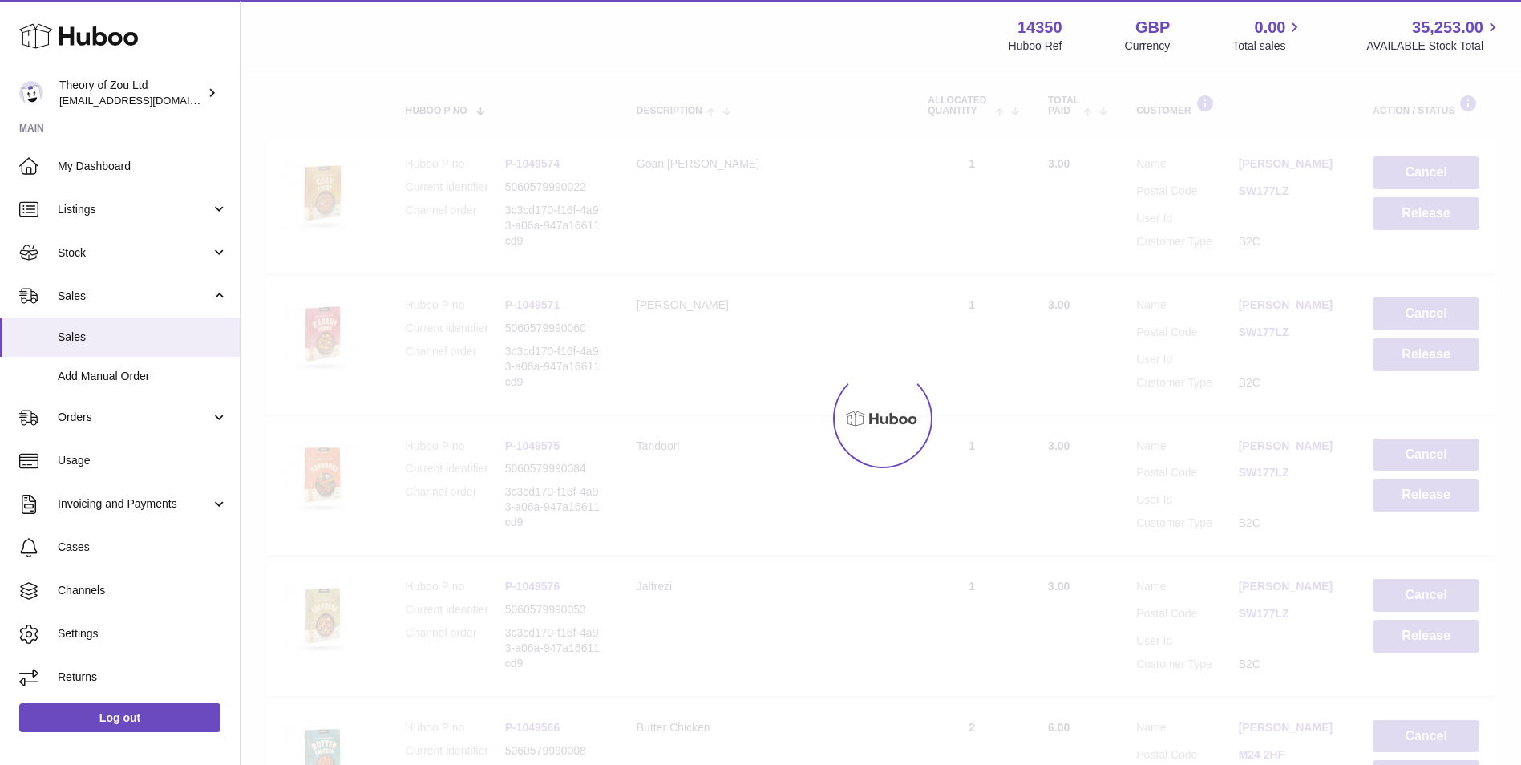
scroll to position [72, 0]
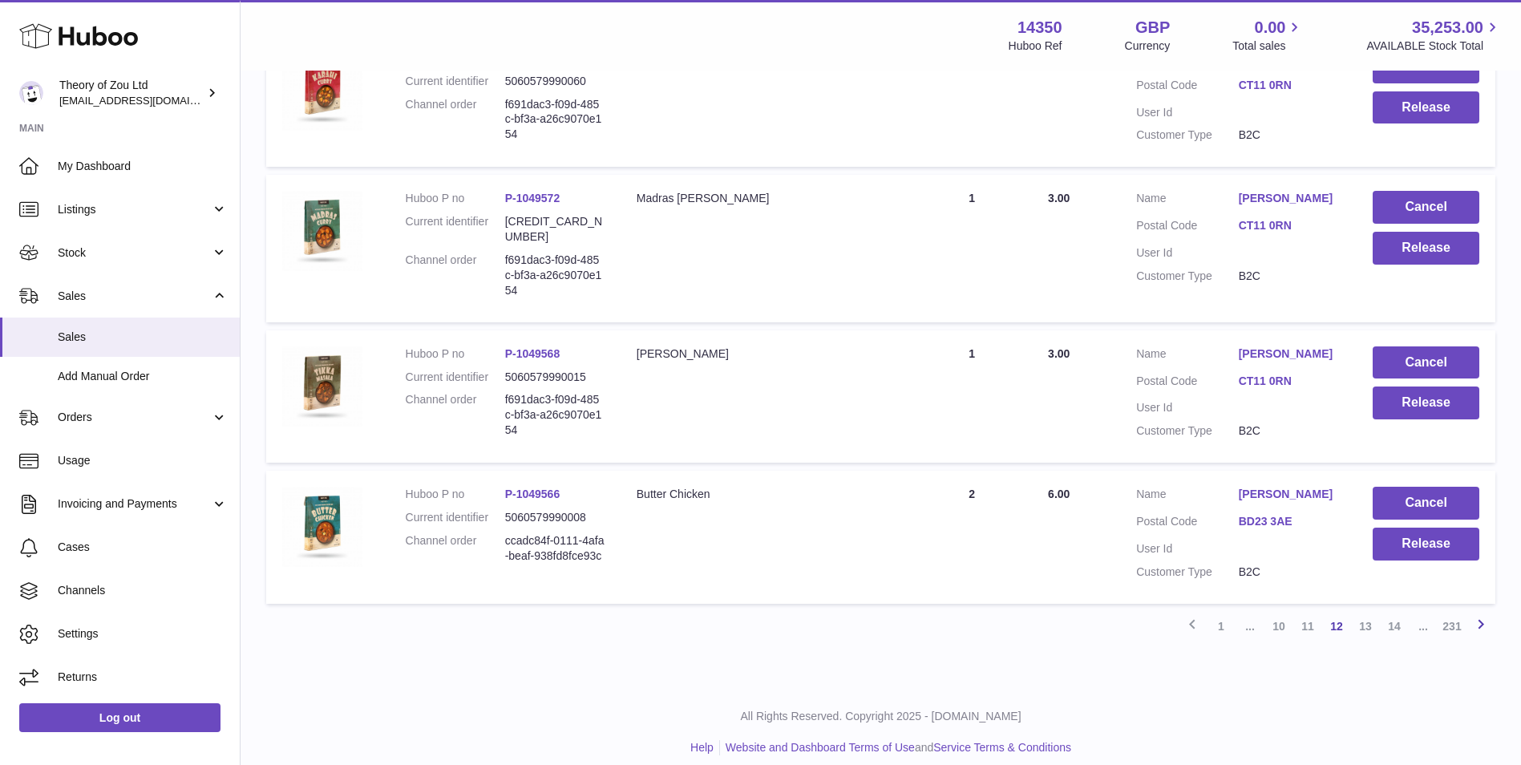
click at [1491, 617] on link "Next" at bounding box center [1480, 626] width 29 height 29
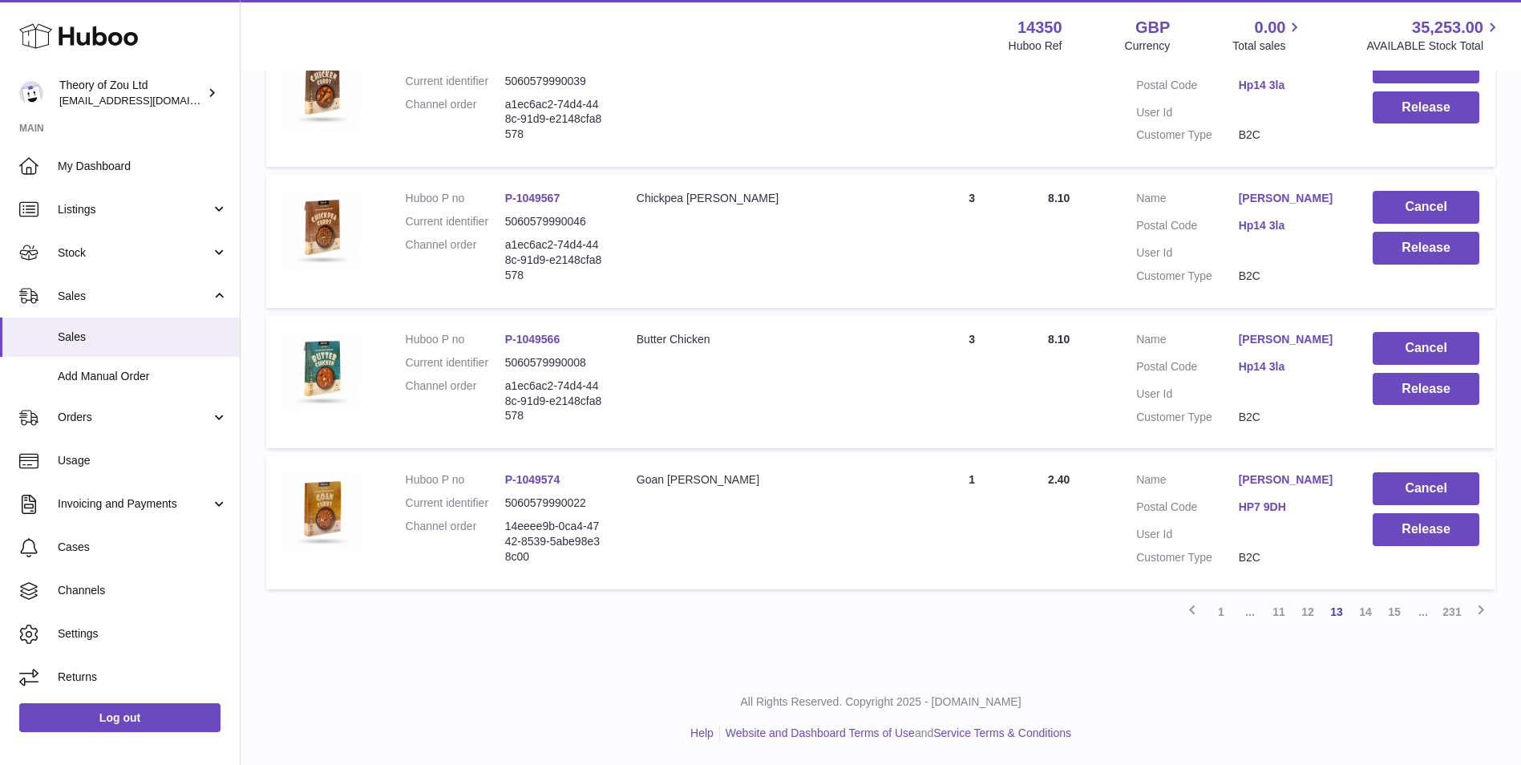
scroll to position [1288, 0]
click at [1481, 608] on icon at bounding box center [1480, 610] width 19 height 20
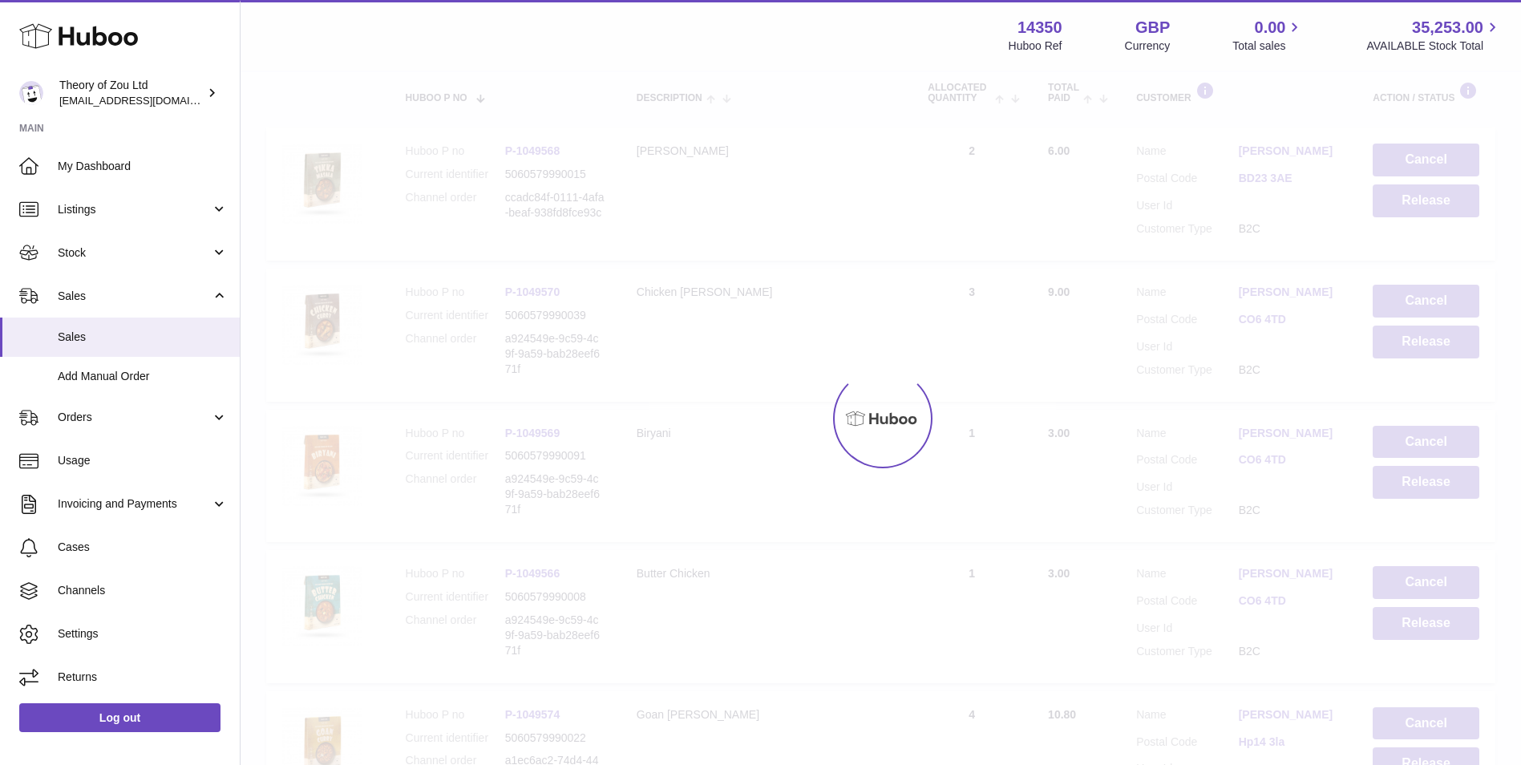
scroll to position [72, 0]
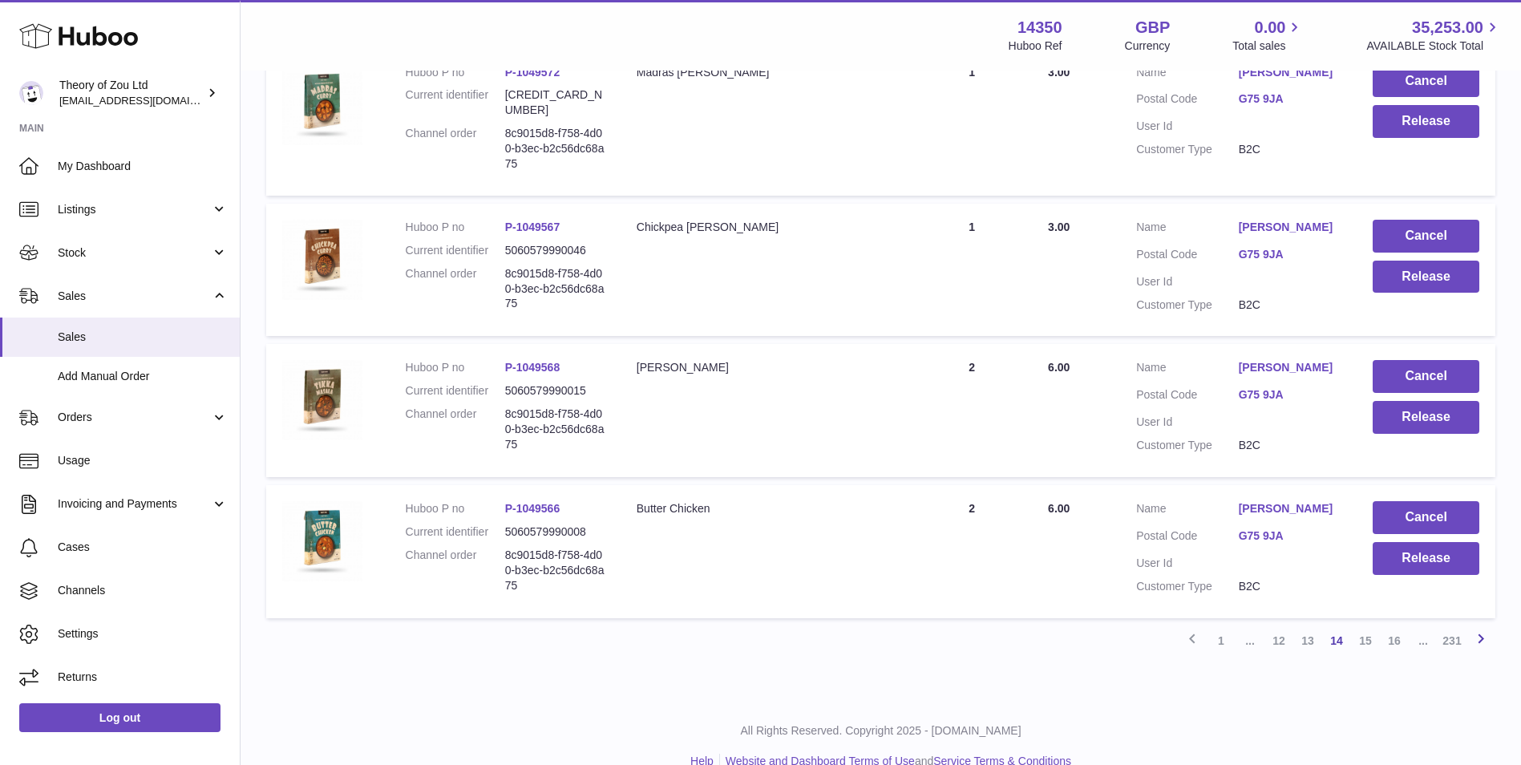
click at [1474, 628] on icon at bounding box center [1480, 638] width 19 height 20
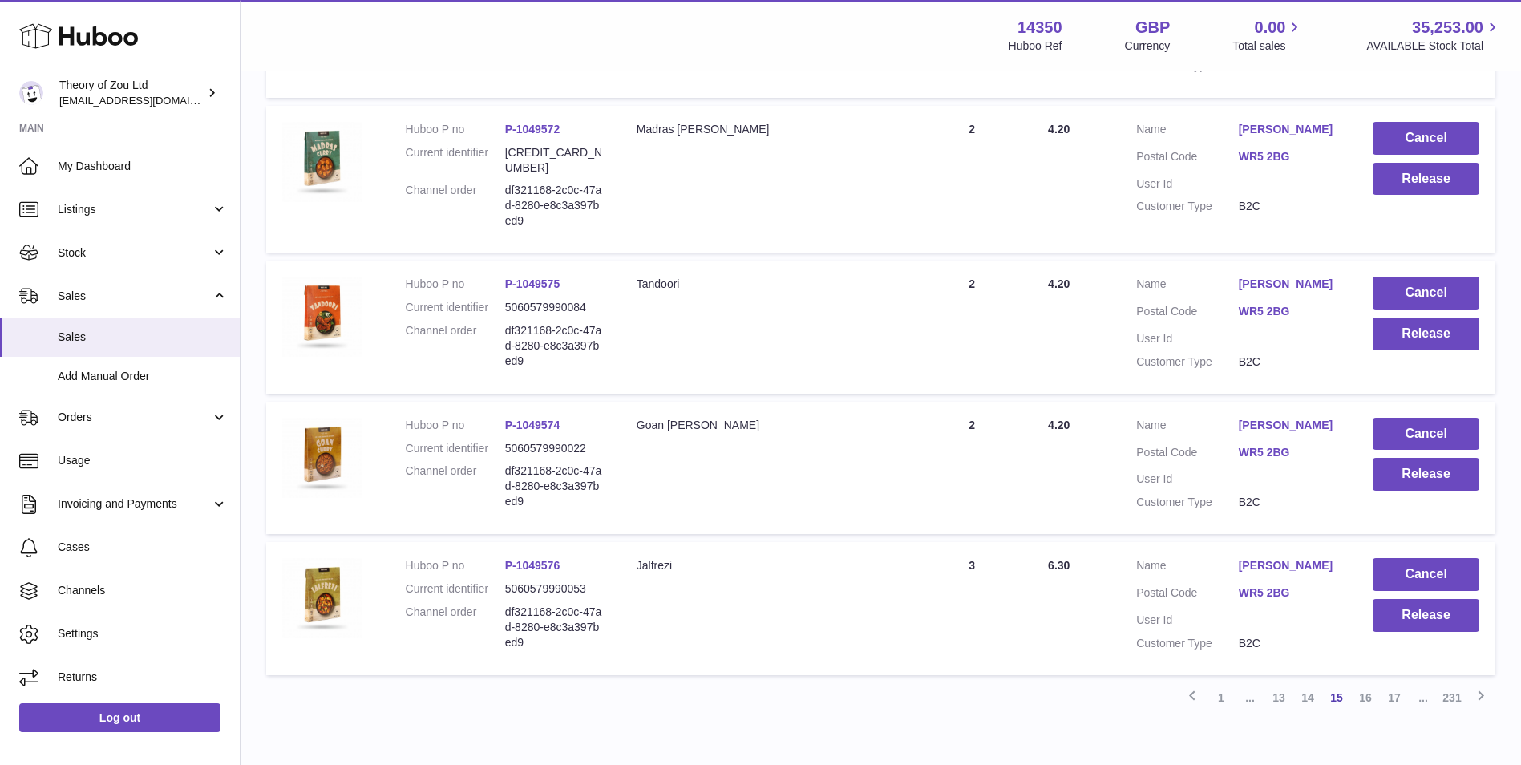
scroll to position [1141, 0]
click at [1483, 686] on icon at bounding box center [1480, 696] width 19 height 20
click at [1481, 685] on icon at bounding box center [1480, 695] width 19 height 20
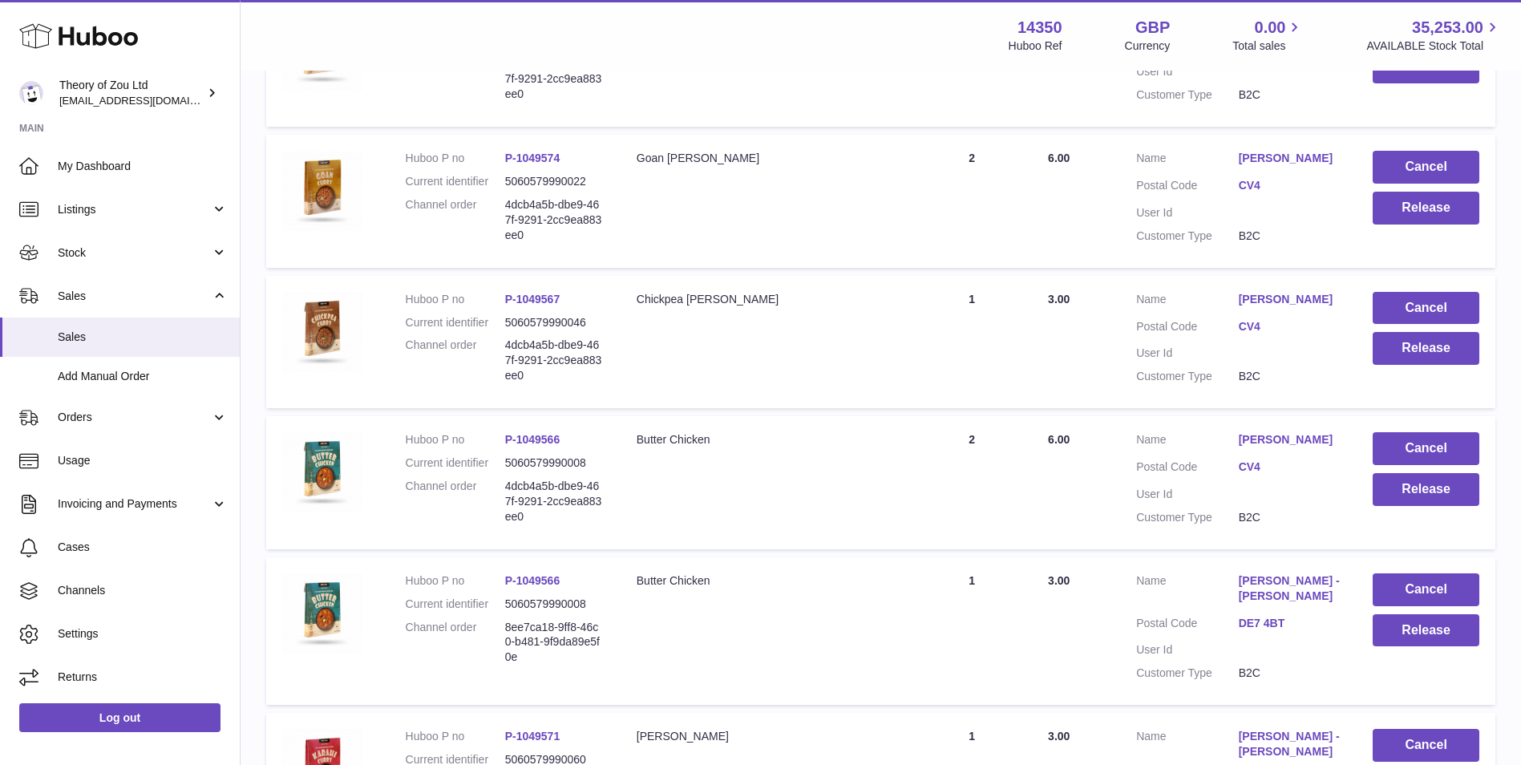
scroll to position [1007, 0]
